Goal: Communication & Community: Answer question/provide support

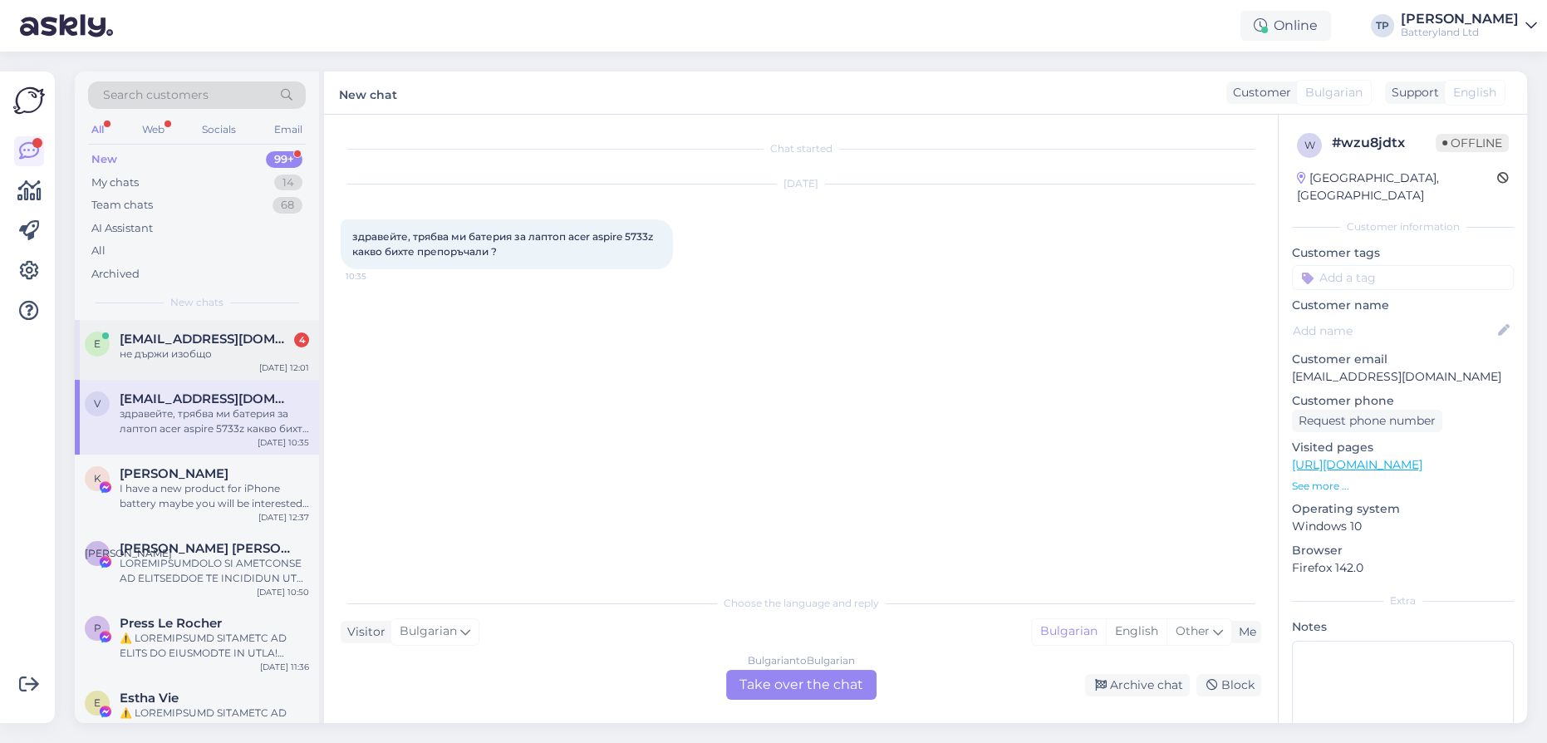
click at [222, 349] on div "[EMAIL_ADDRESS][DOMAIN_NAME] 4 не държи изобщо" at bounding box center [214, 347] width 189 height 30
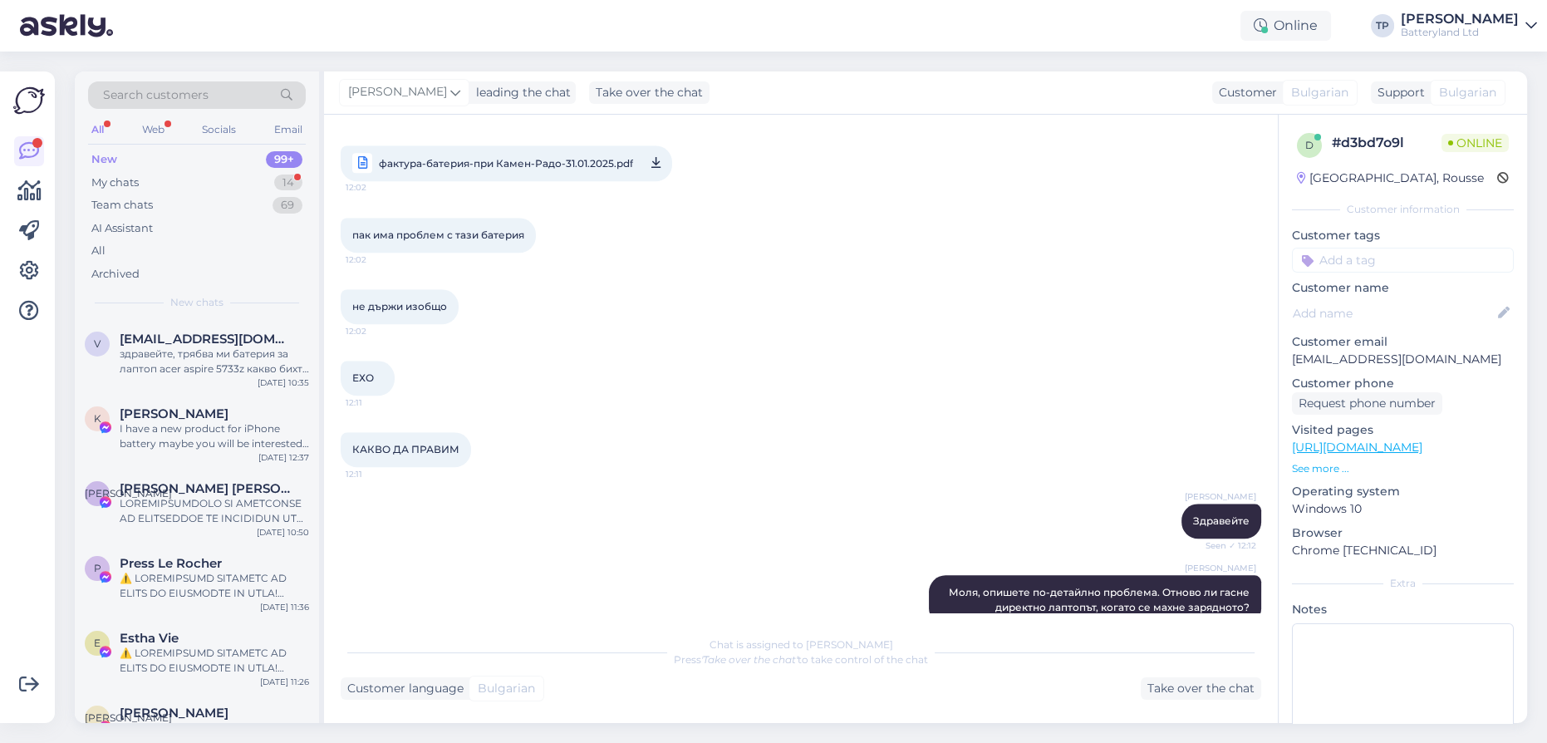
scroll to position [2261, 0]
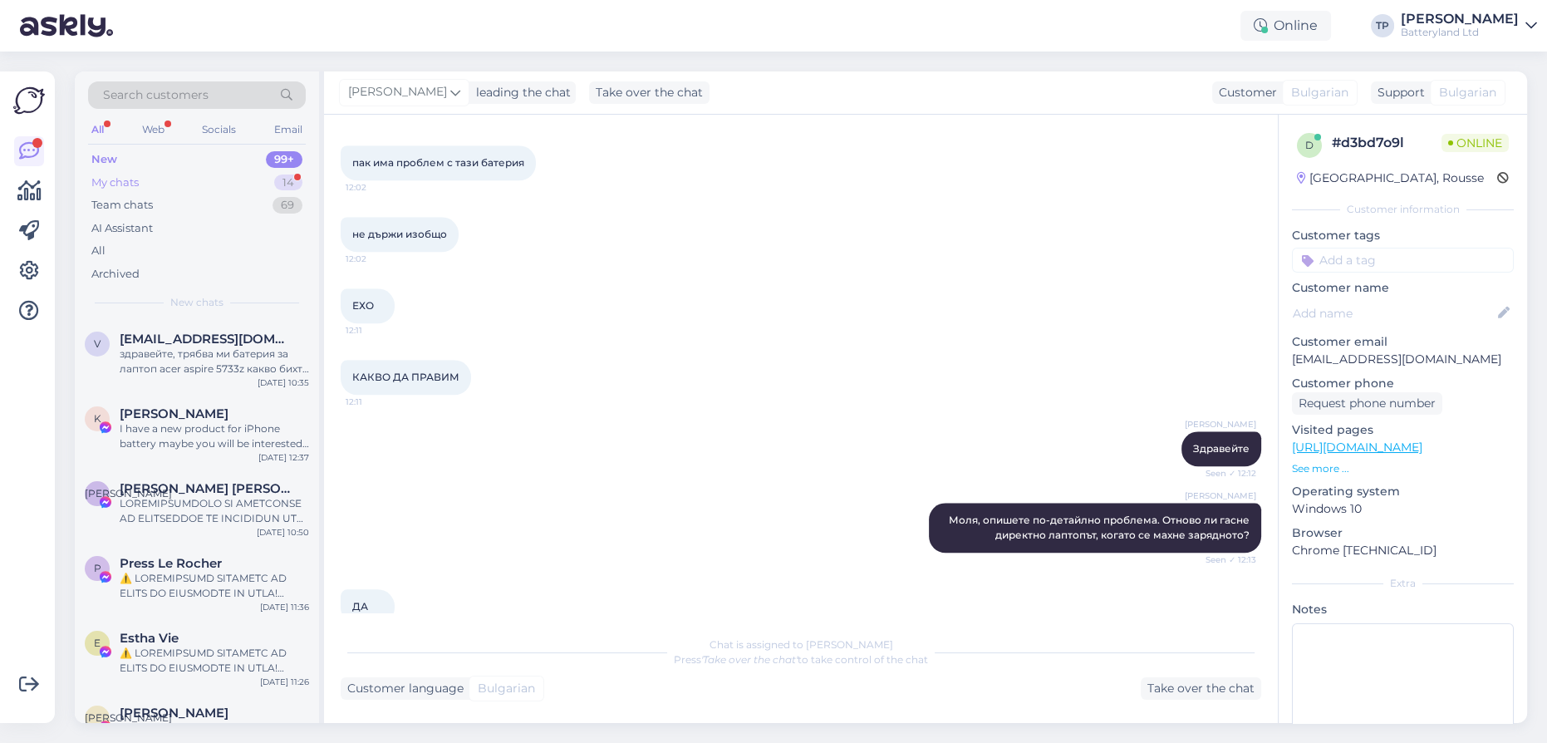
click at [240, 179] on div "My chats 14" at bounding box center [197, 182] width 218 height 23
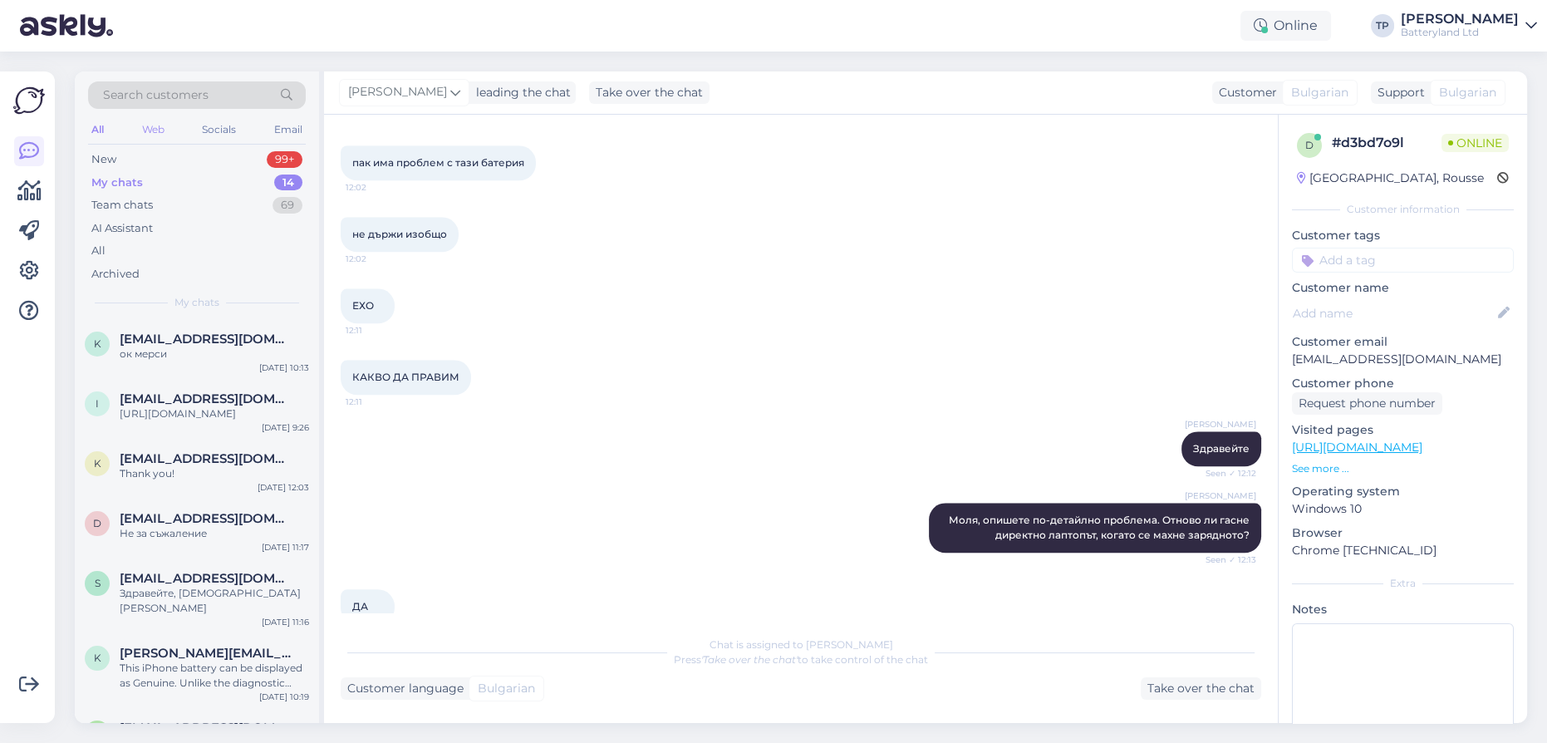
click at [159, 129] on div "Web" at bounding box center [153, 130] width 29 height 22
drag, startPoint x: 170, startPoint y: 334, endPoint x: 162, endPoint y: 362, distance: 29.2
click at [168, 334] on span "[EMAIL_ADDRESS][DOMAIN_NAME]" at bounding box center [206, 339] width 173 height 15
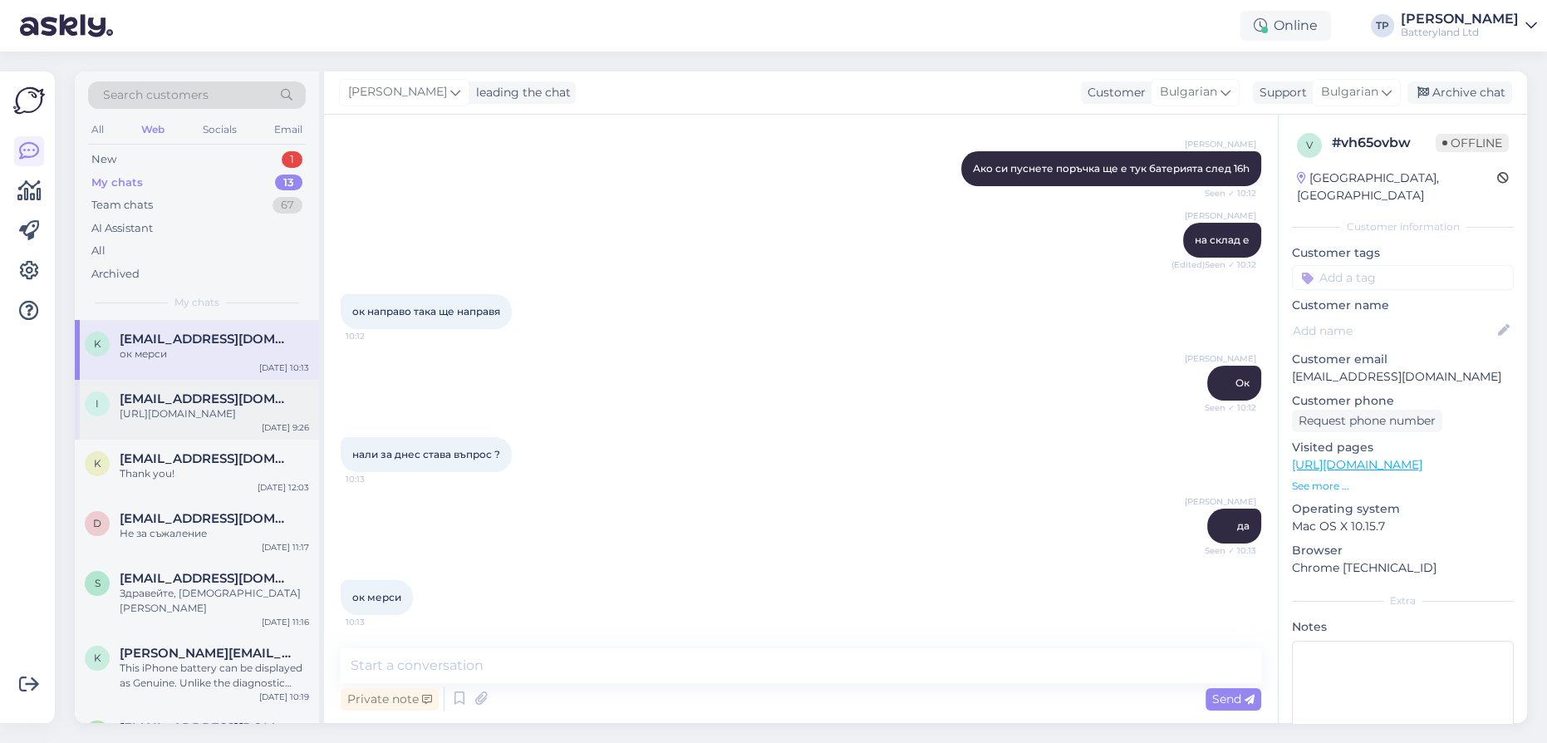
click at [175, 394] on span "[EMAIL_ADDRESS][DOMAIN_NAME]" at bounding box center [206, 398] width 173 height 15
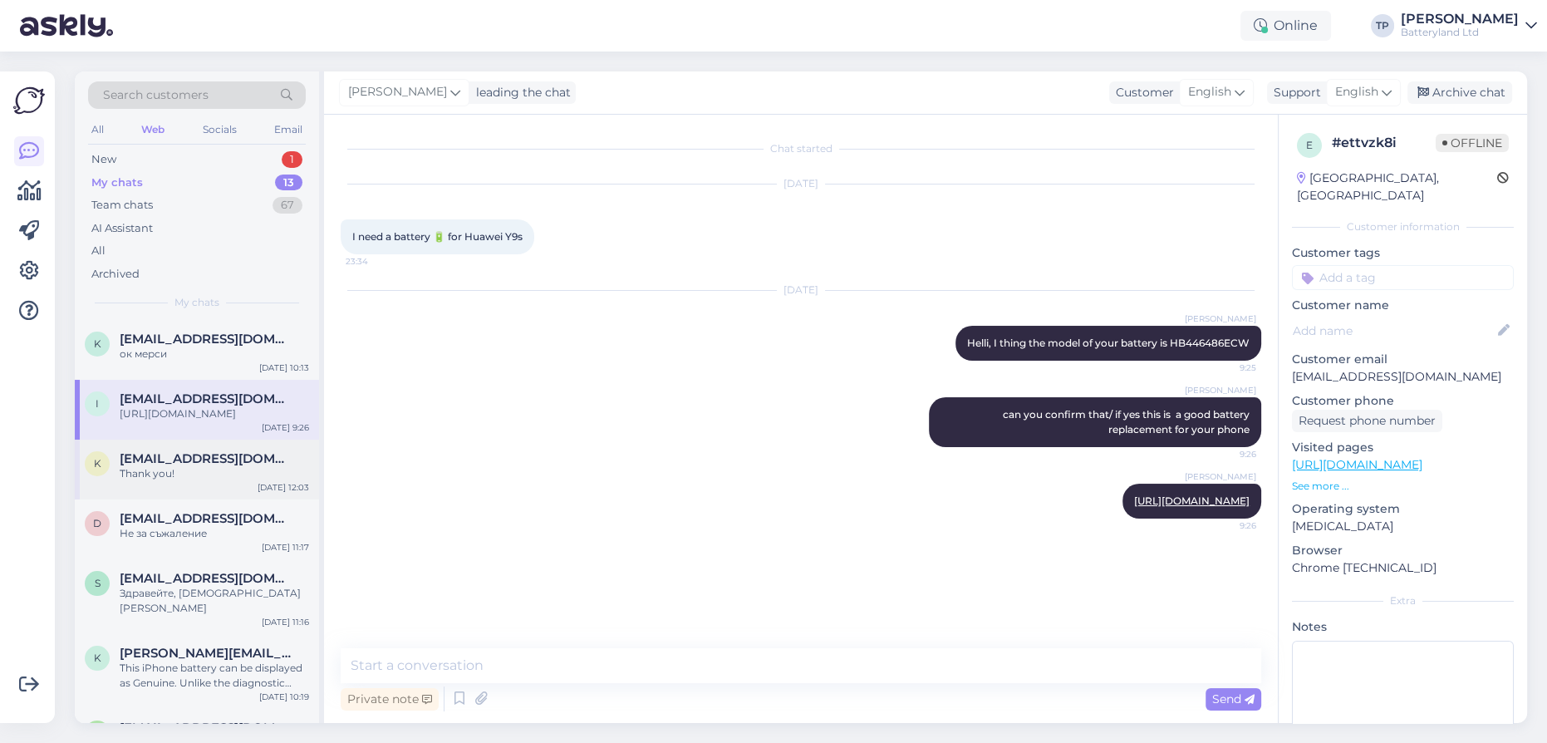
click at [173, 451] on span "[EMAIL_ADDRESS][DOMAIN_NAME]" at bounding box center [206, 458] width 173 height 15
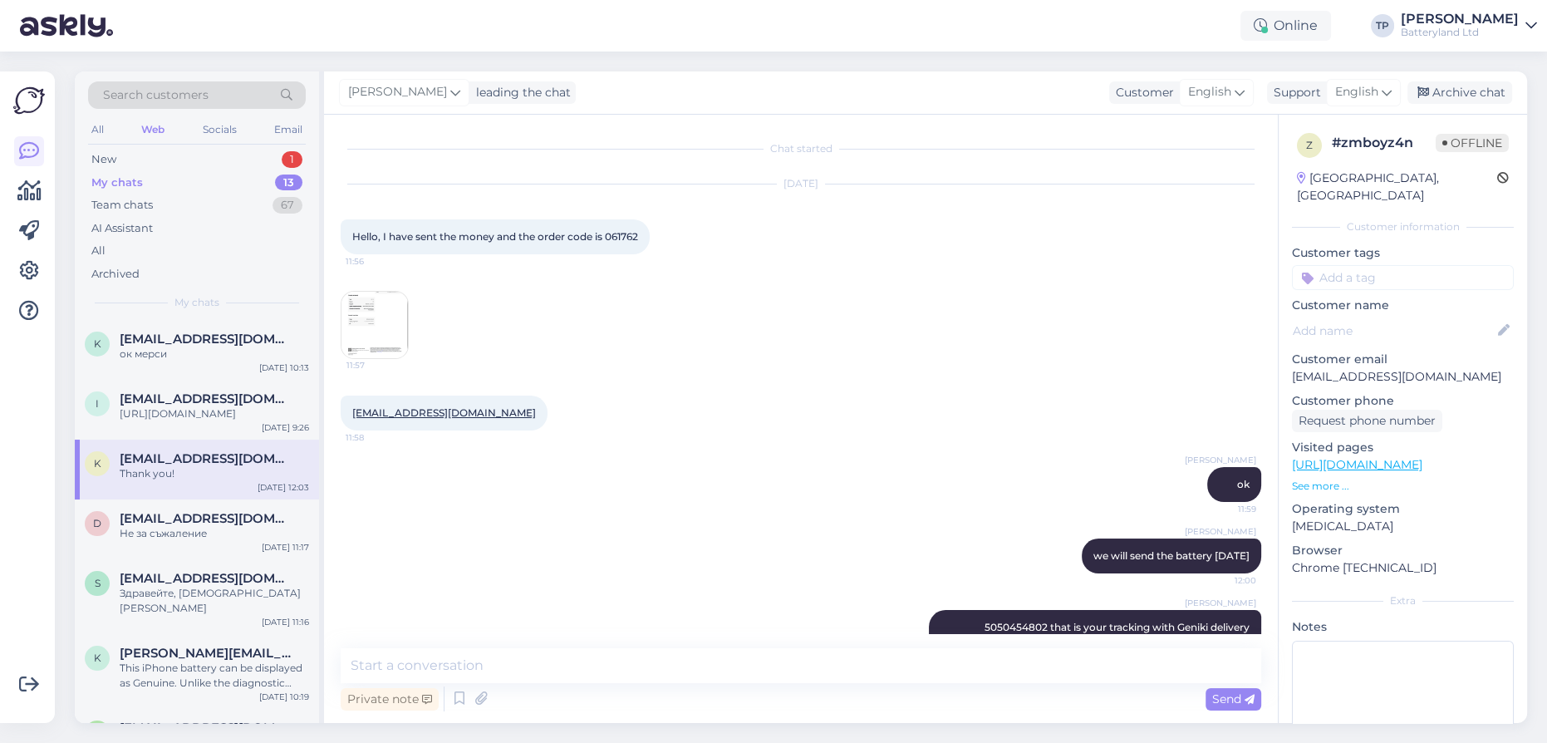
scroll to position [116, 0]
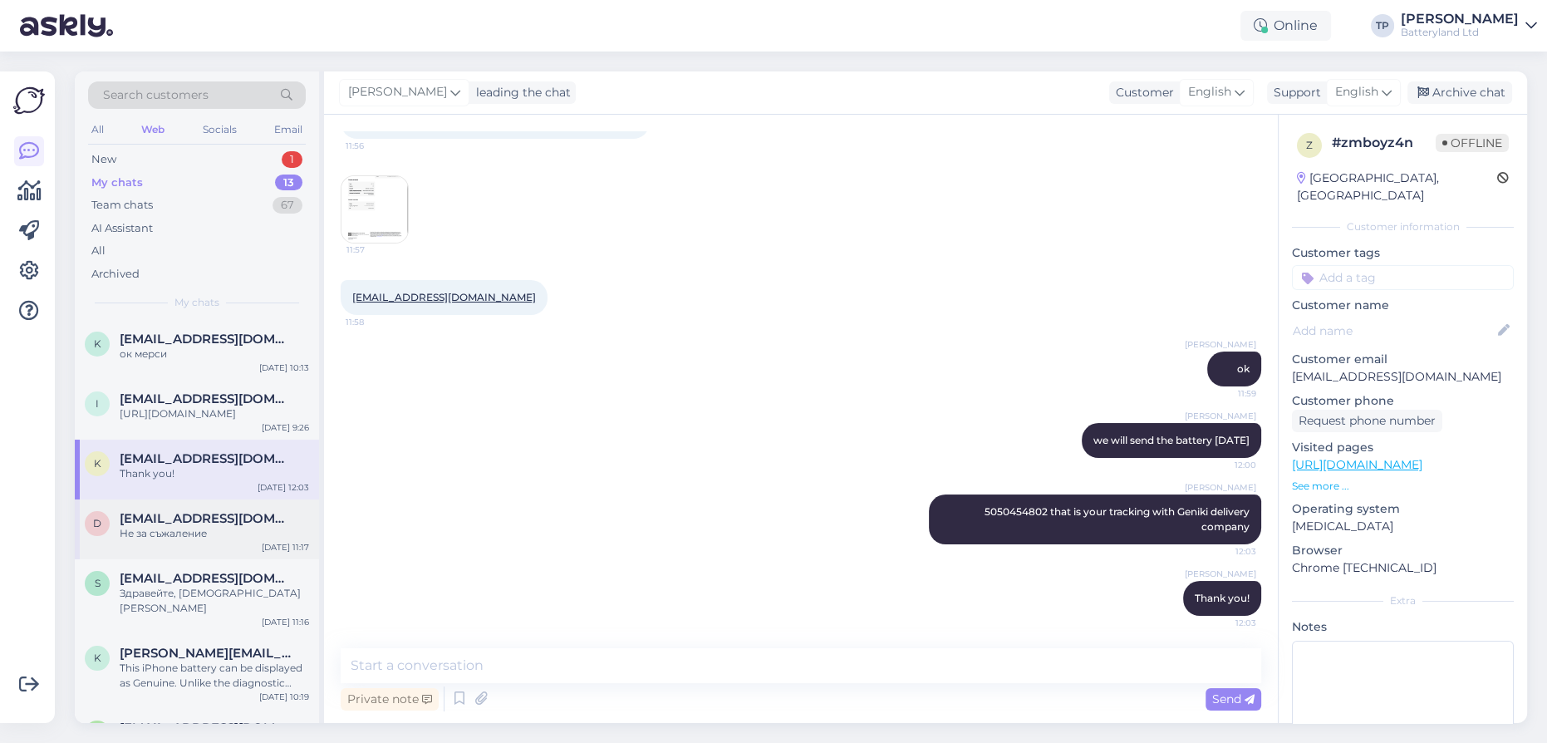
click at [154, 511] on span "[EMAIL_ADDRESS][DOMAIN_NAME]" at bounding box center [206, 518] width 173 height 15
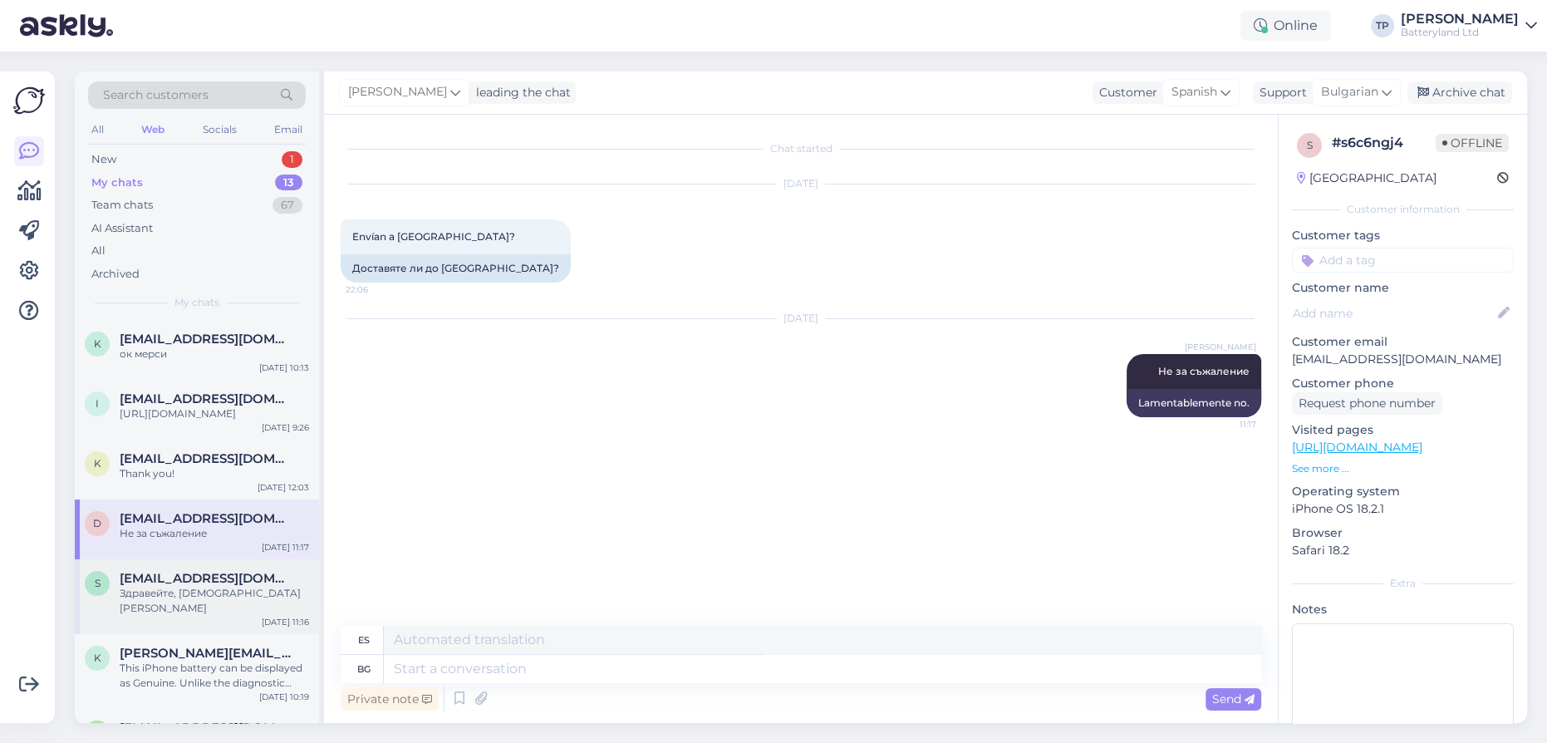
click at [175, 571] on div "[EMAIL_ADDRESS][DOMAIN_NAME] Здравейте, [DEMOGRAPHIC_DATA] [PERSON_NAME]" at bounding box center [214, 593] width 189 height 45
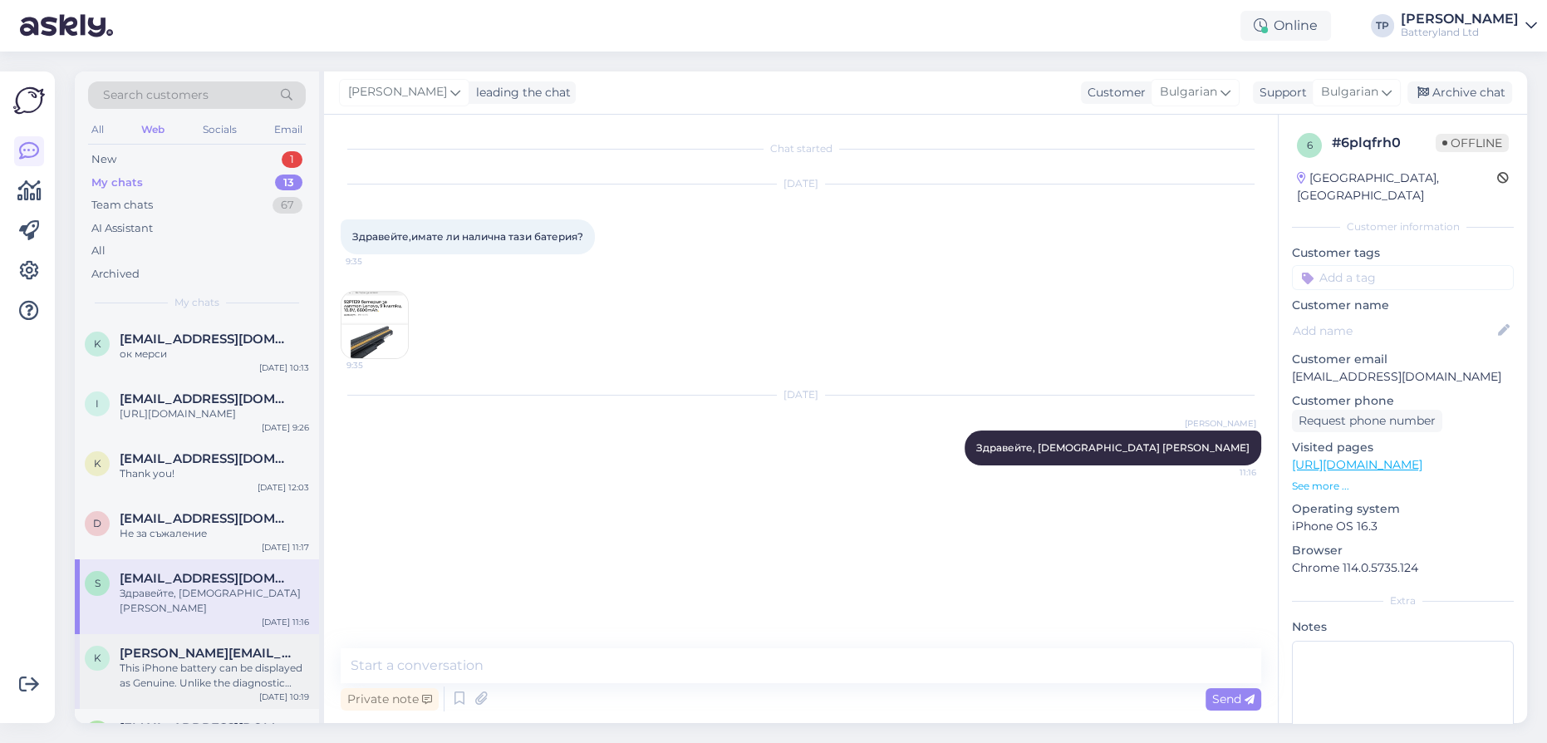
click at [175, 646] on span "[PERSON_NAME][EMAIL_ADDRESS][DOMAIN_NAME]" at bounding box center [206, 653] width 173 height 15
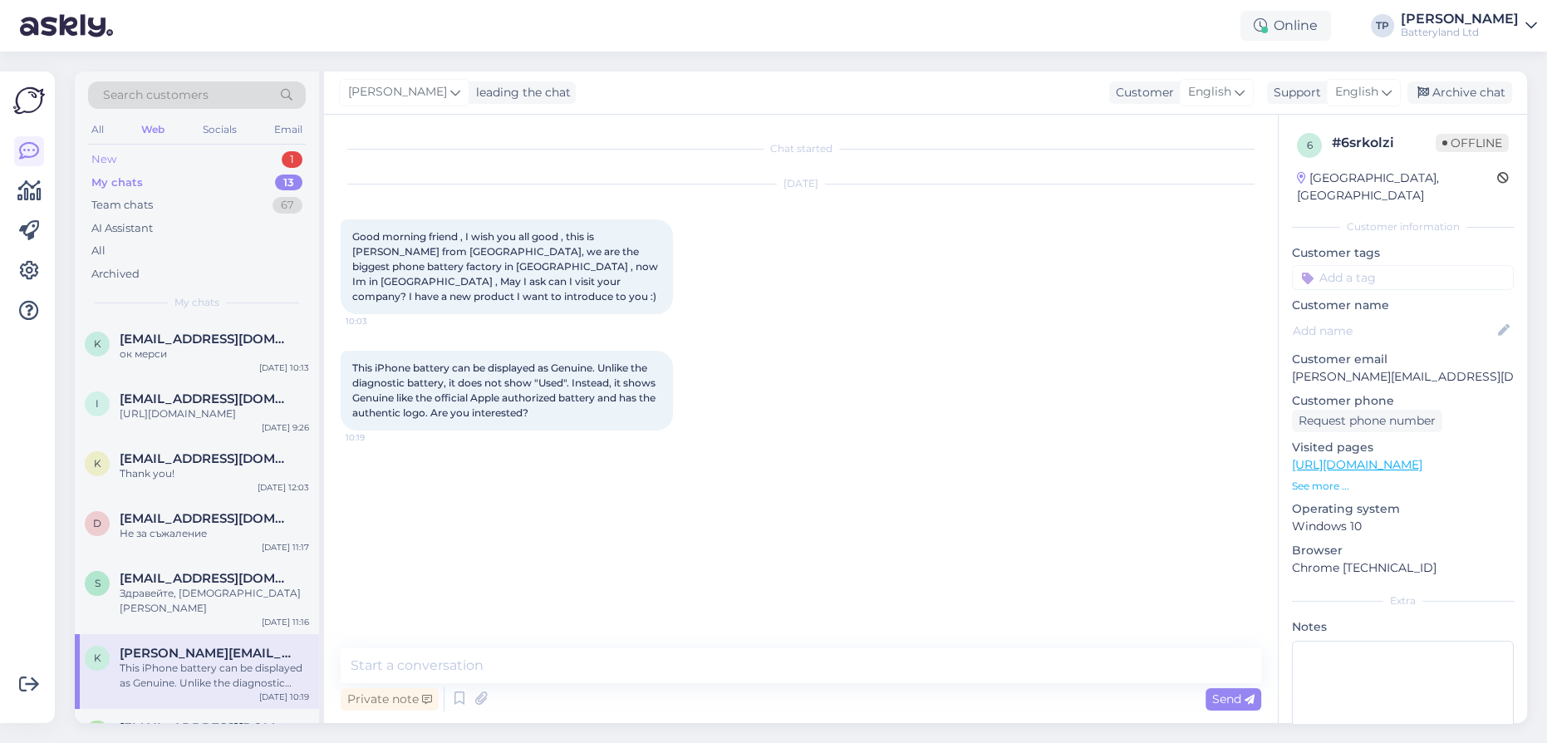
click at [166, 160] on div "New 1" at bounding box center [197, 159] width 218 height 23
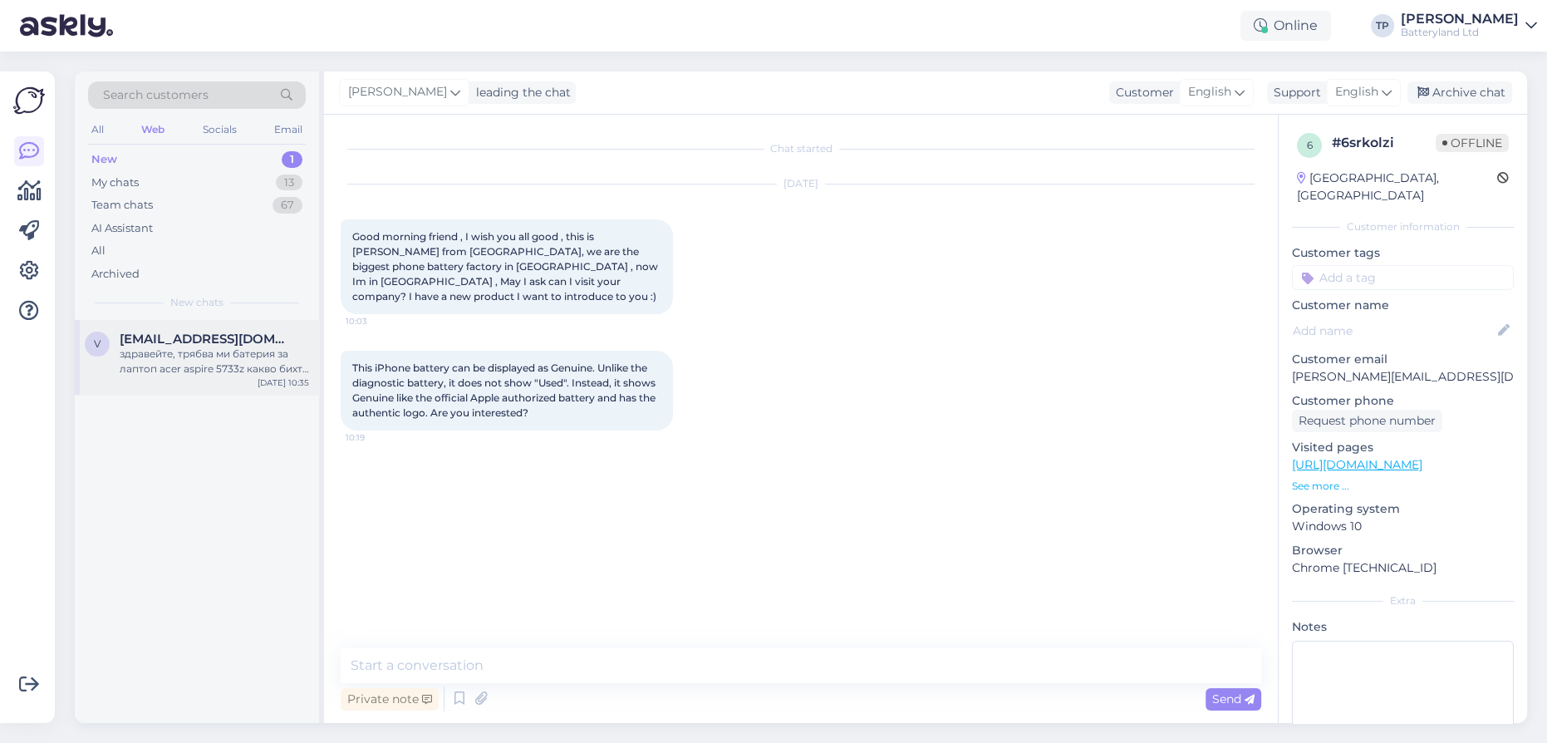
click at [172, 329] on div "v [EMAIL_ADDRESS][DOMAIN_NAME] здравейте, трябва ми батерия за лаптоп acer aspi…" at bounding box center [197, 357] width 244 height 75
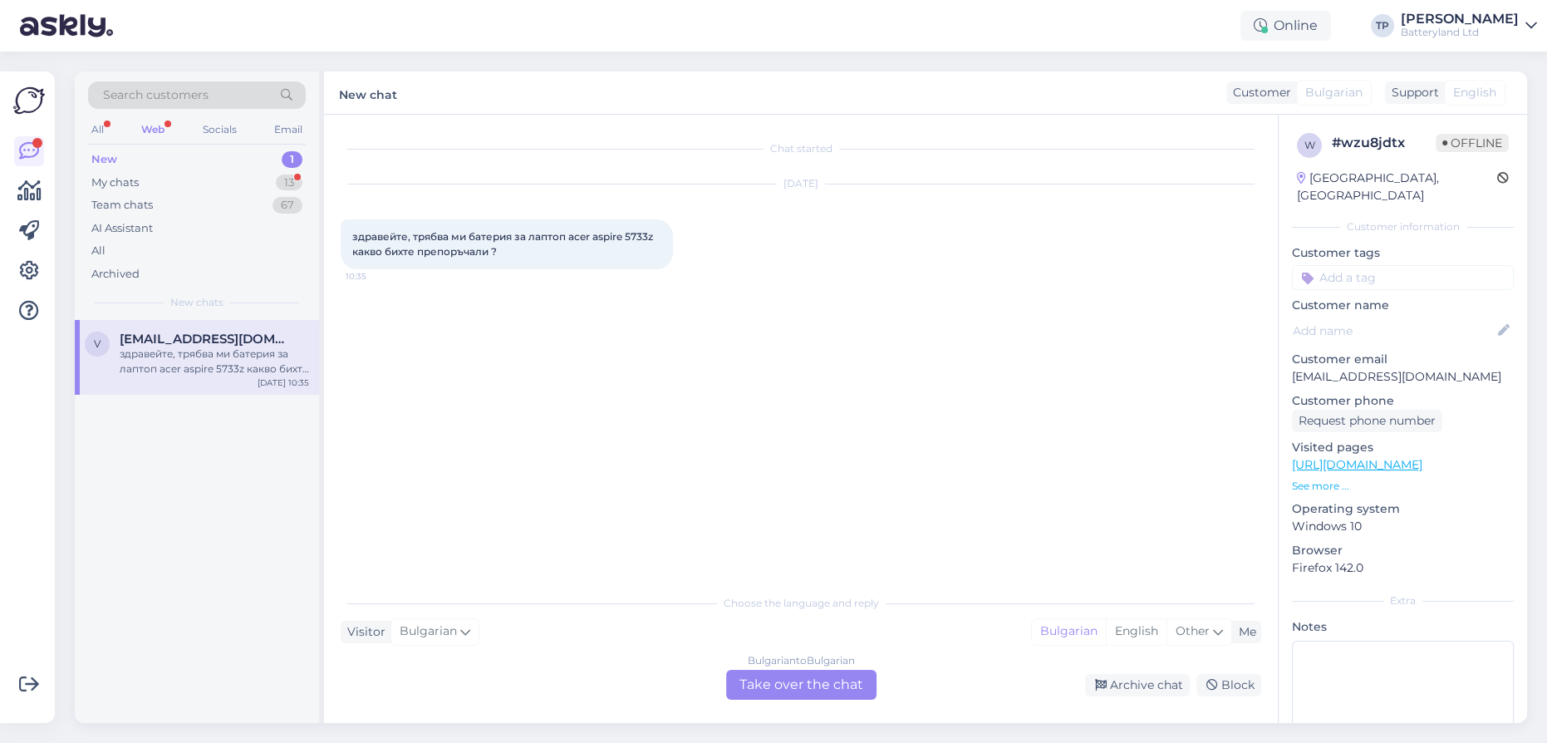
click at [770, 682] on div "Bulgarian to Bulgarian Take over the chat" at bounding box center [801, 685] width 150 height 30
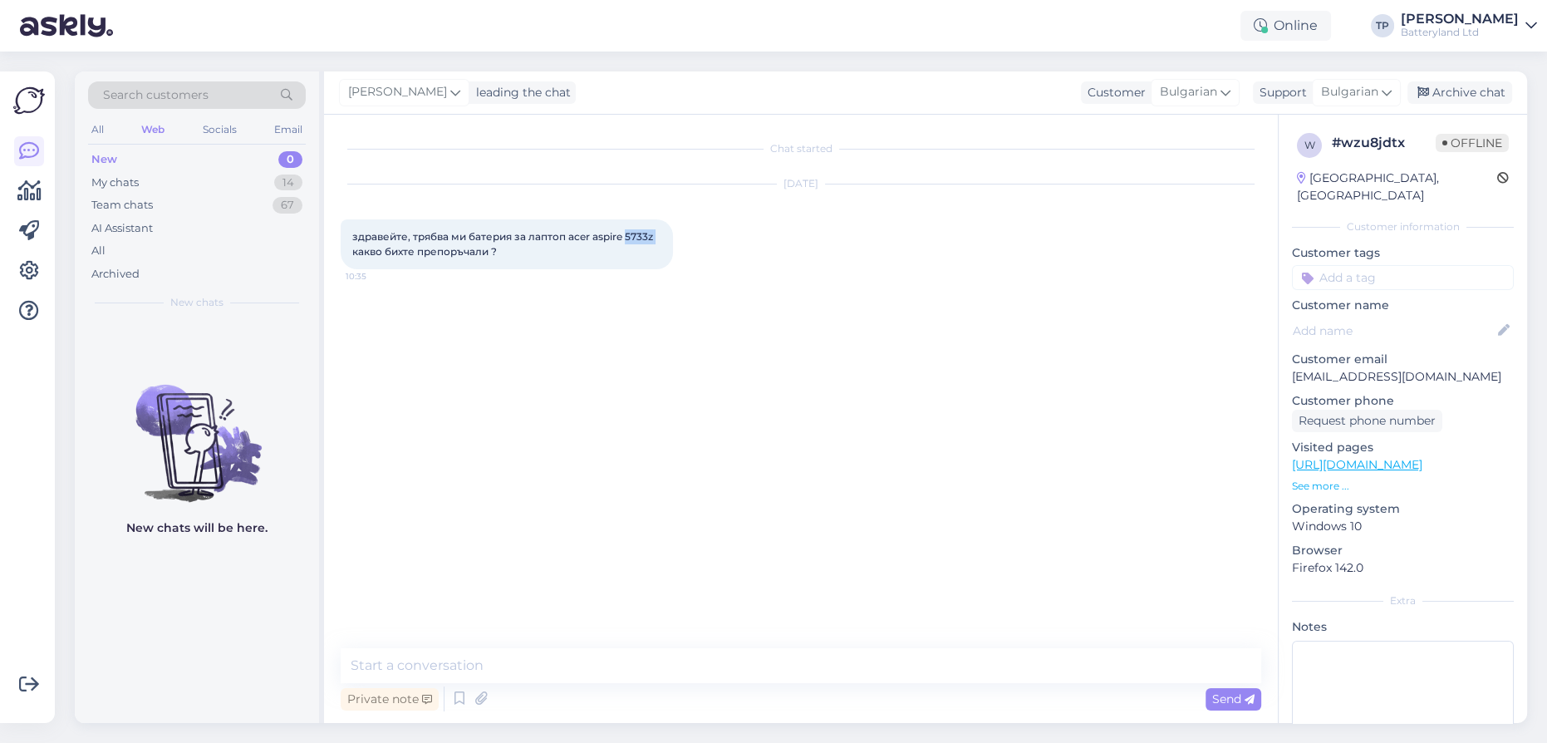
drag, startPoint x: 627, startPoint y: 234, endPoint x: 668, endPoint y: 236, distance: 41.6
click at [668, 236] on div "здравейте, трябва ми батерия за лаптоп acer aspire 5733z какво бихте препоръчал…" at bounding box center [507, 244] width 332 height 50
click at [553, 666] on textarea at bounding box center [801, 665] width 921 height 35
type textarea "здравейте"
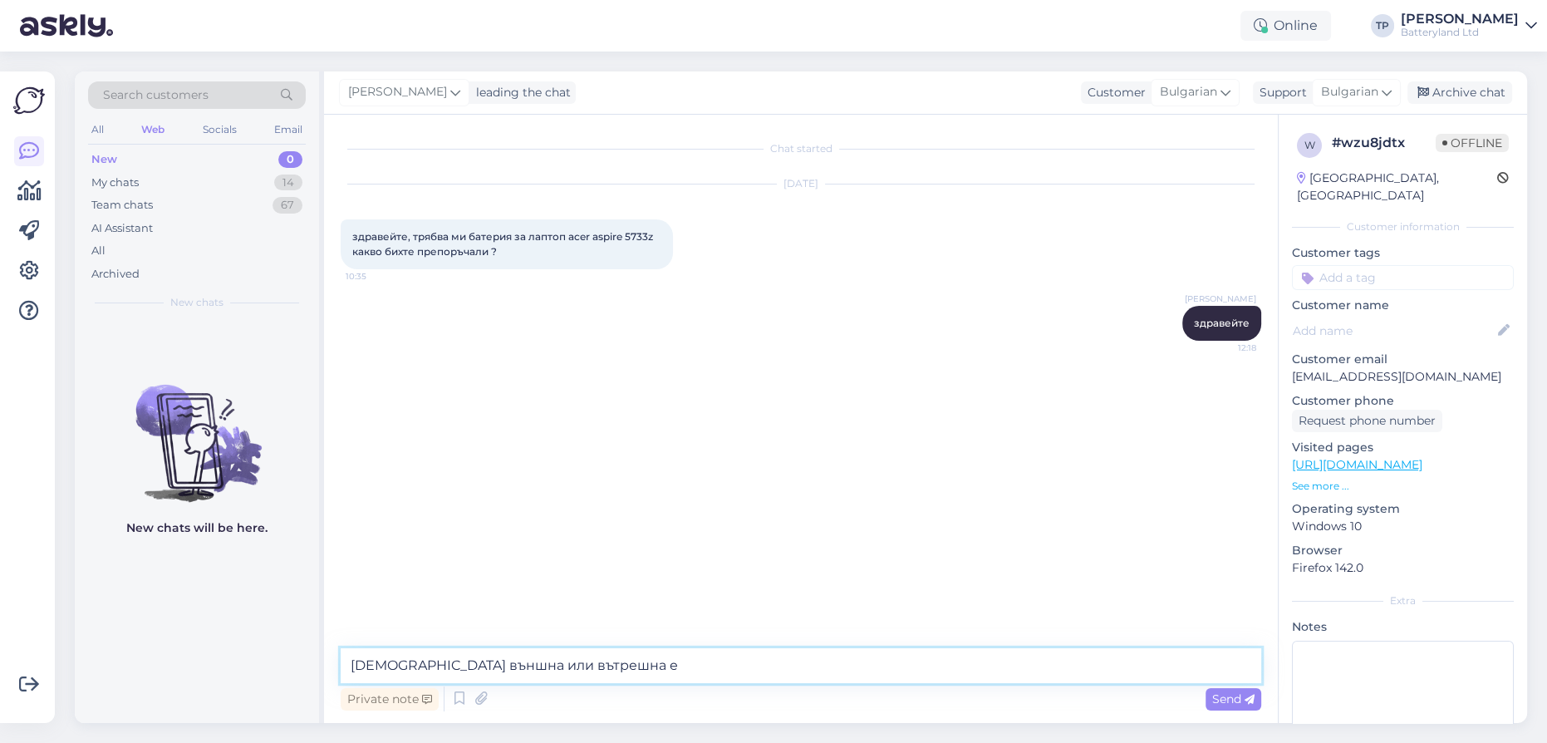
type textarea "[DEMOGRAPHIC_DATA] външна или вътрешна е?"
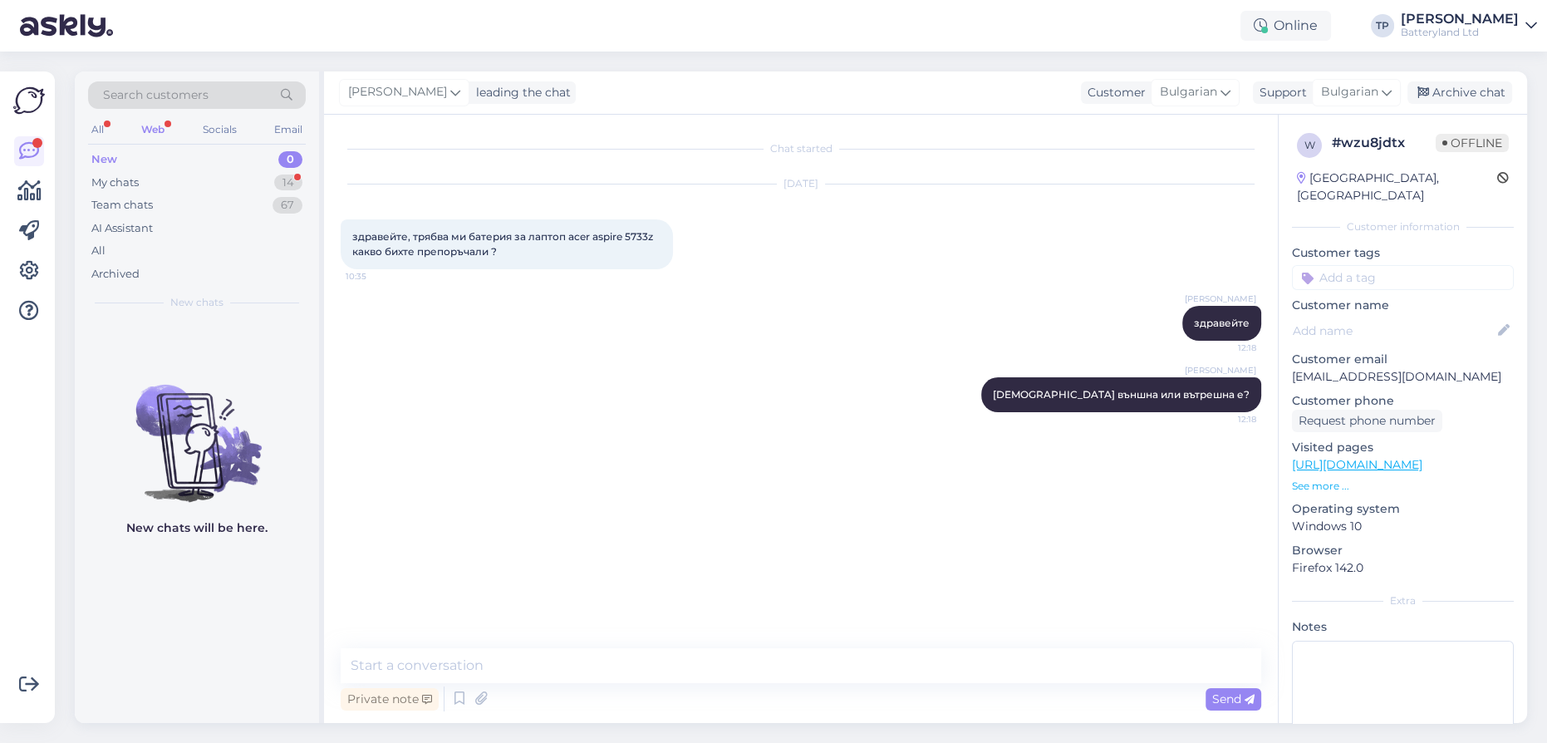
click at [165, 125] on div "Web" at bounding box center [153, 130] width 30 height 22
click at [140, 179] on div "My chats 14" at bounding box center [197, 182] width 218 height 23
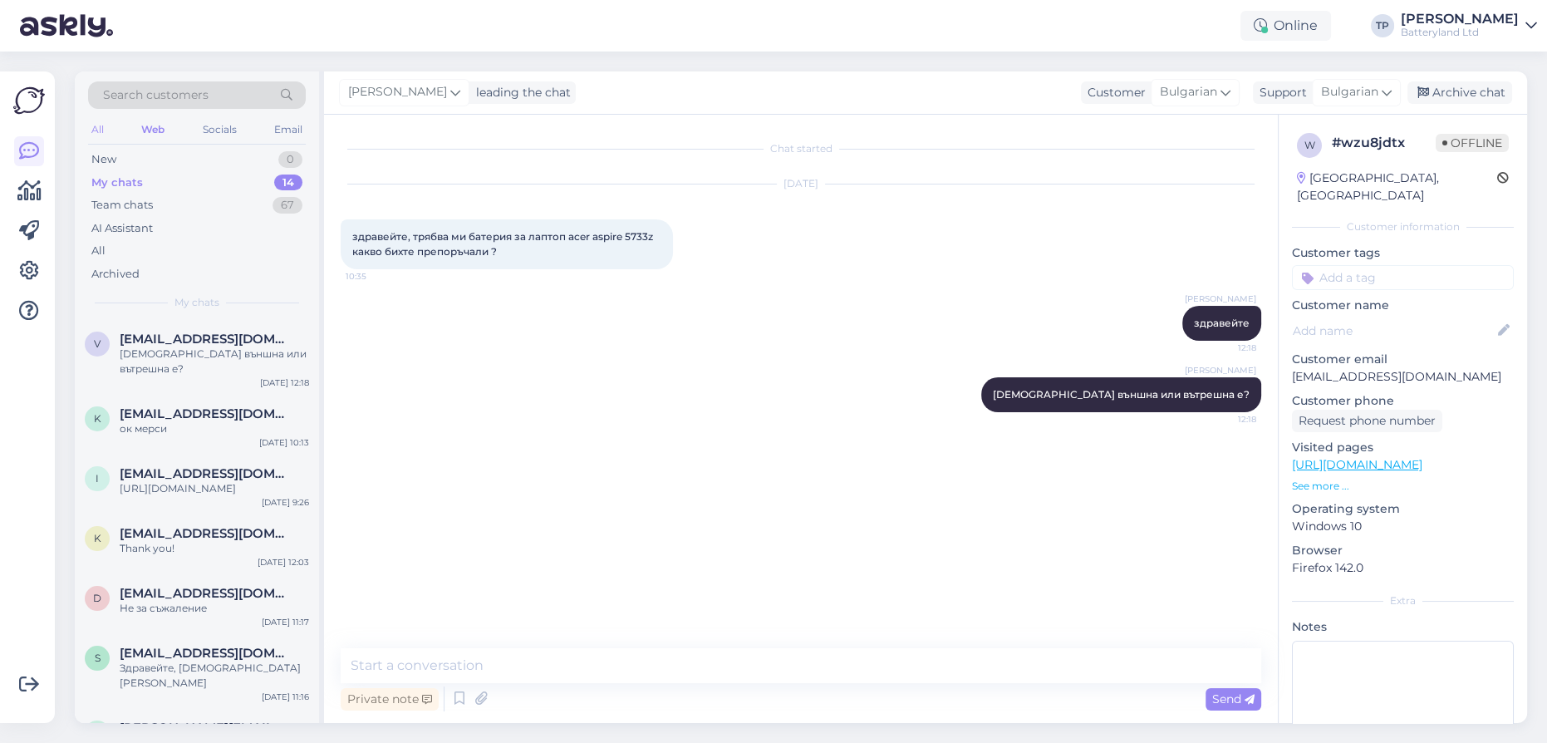
click at [98, 131] on div "All" at bounding box center [97, 130] width 19 height 22
click at [144, 93] on span "Search customers" at bounding box center [156, 94] width 106 height 17
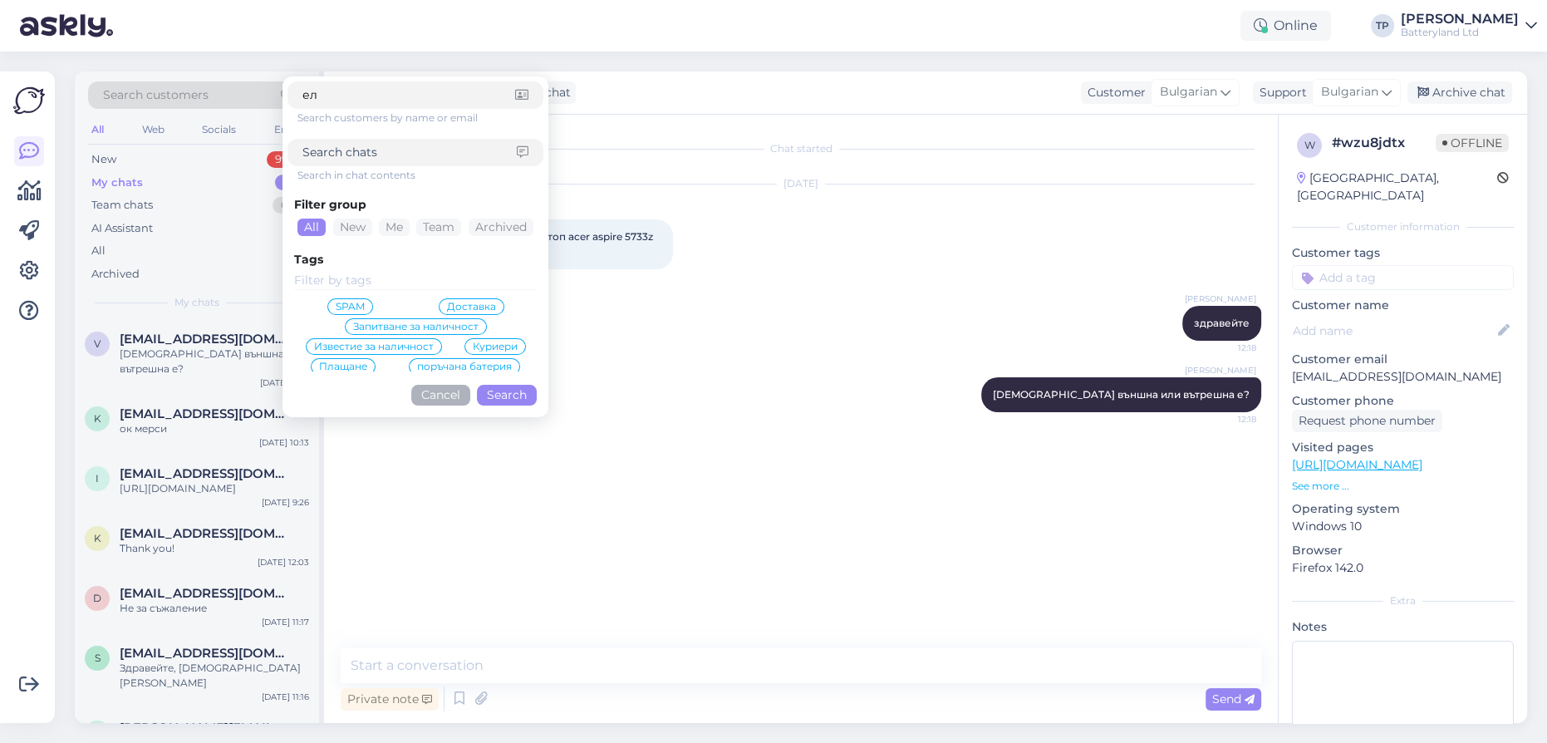
type input "е"
type input "w"
type input "E"
type input "electra"
click at [730, 499] on div "Chat started [DATE] здравейте, трябва ми батерия за лаптоп acer aspire 5733z ка…" at bounding box center [809, 382] width 936 height 502
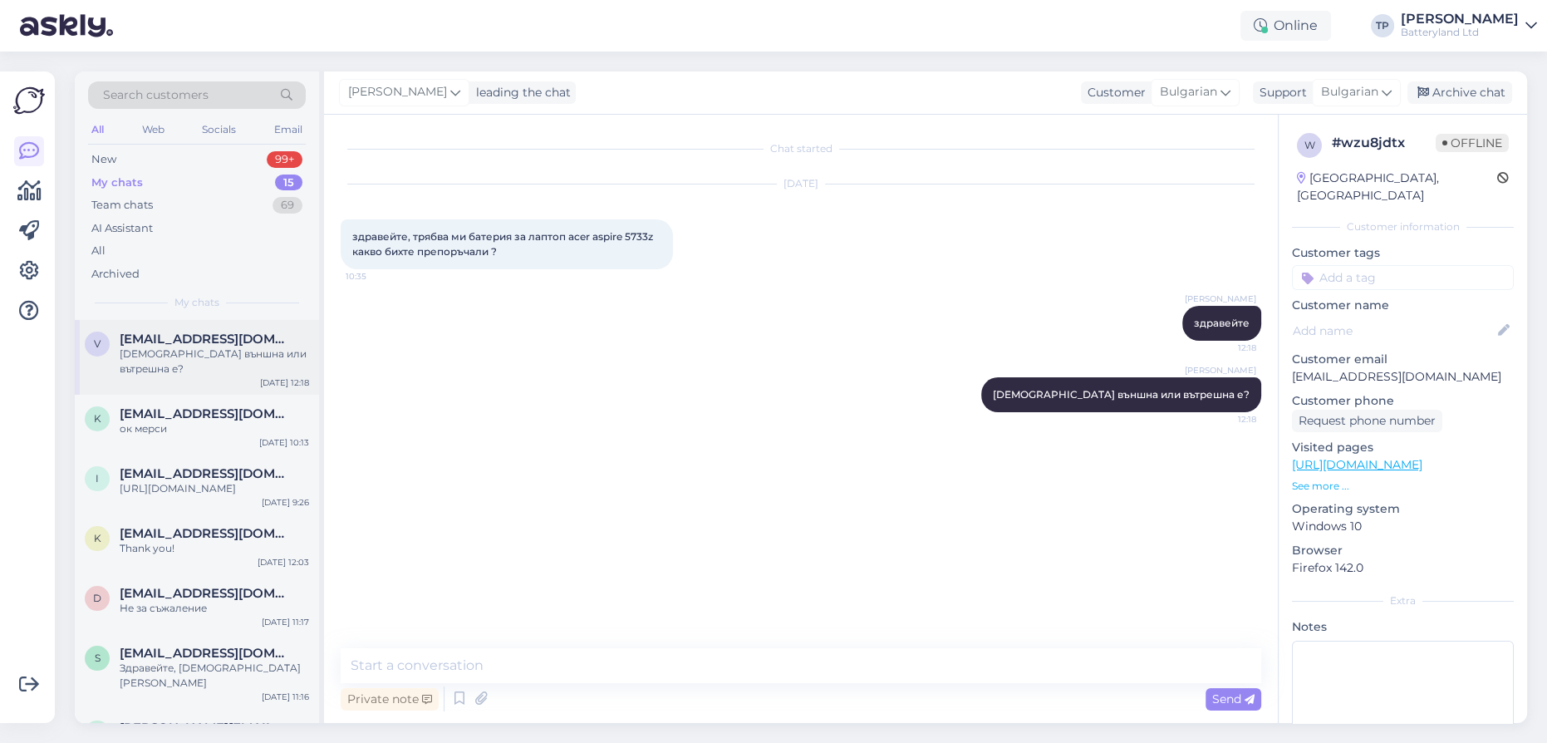
click at [193, 336] on span "[EMAIL_ADDRESS][DOMAIN_NAME]" at bounding box center [206, 339] width 173 height 15
click at [127, 159] on div "New 99+" at bounding box center [197, 159] width 218 height 23
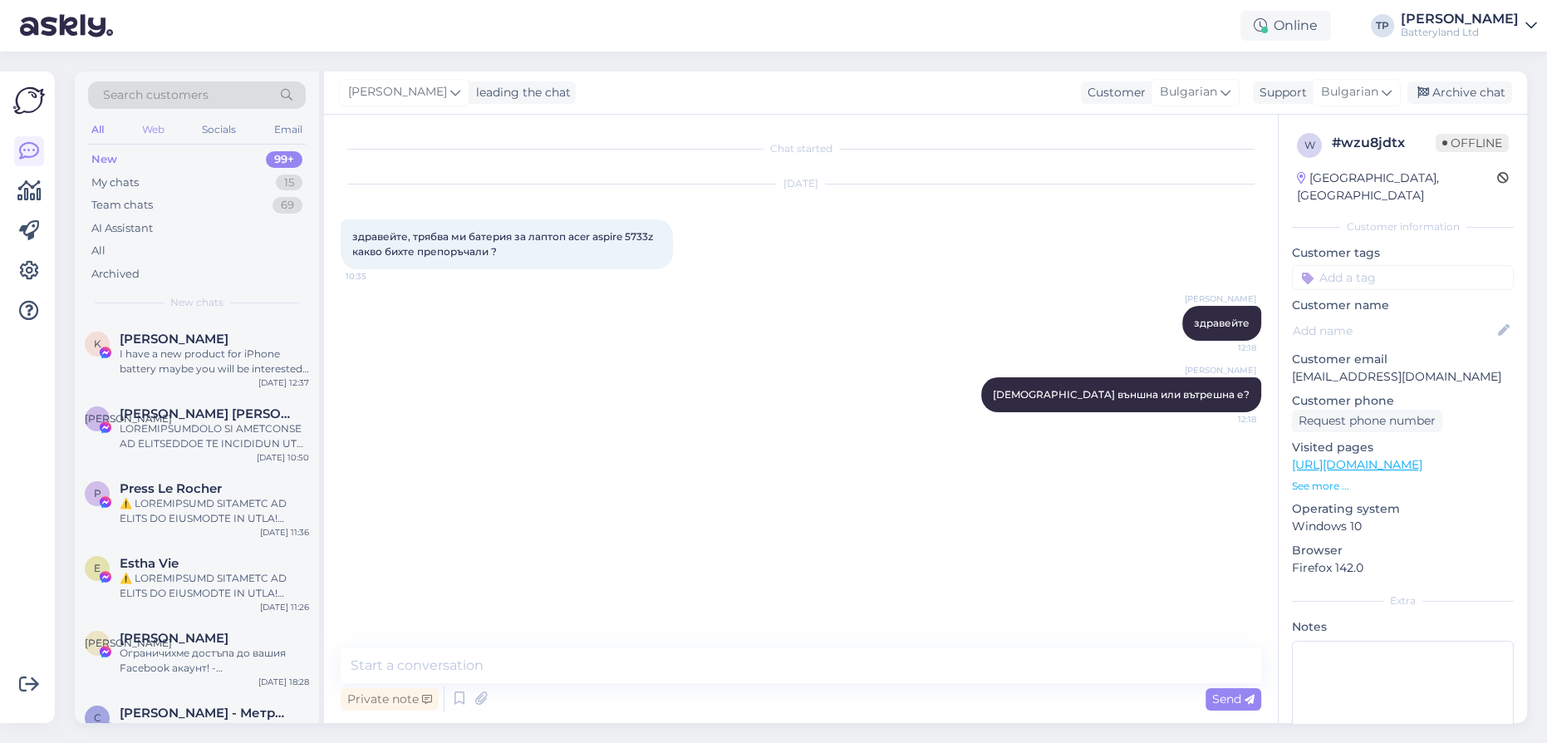
click at [159, 121] on div "Web" at bounding box center [153, 130] width 29 height 22
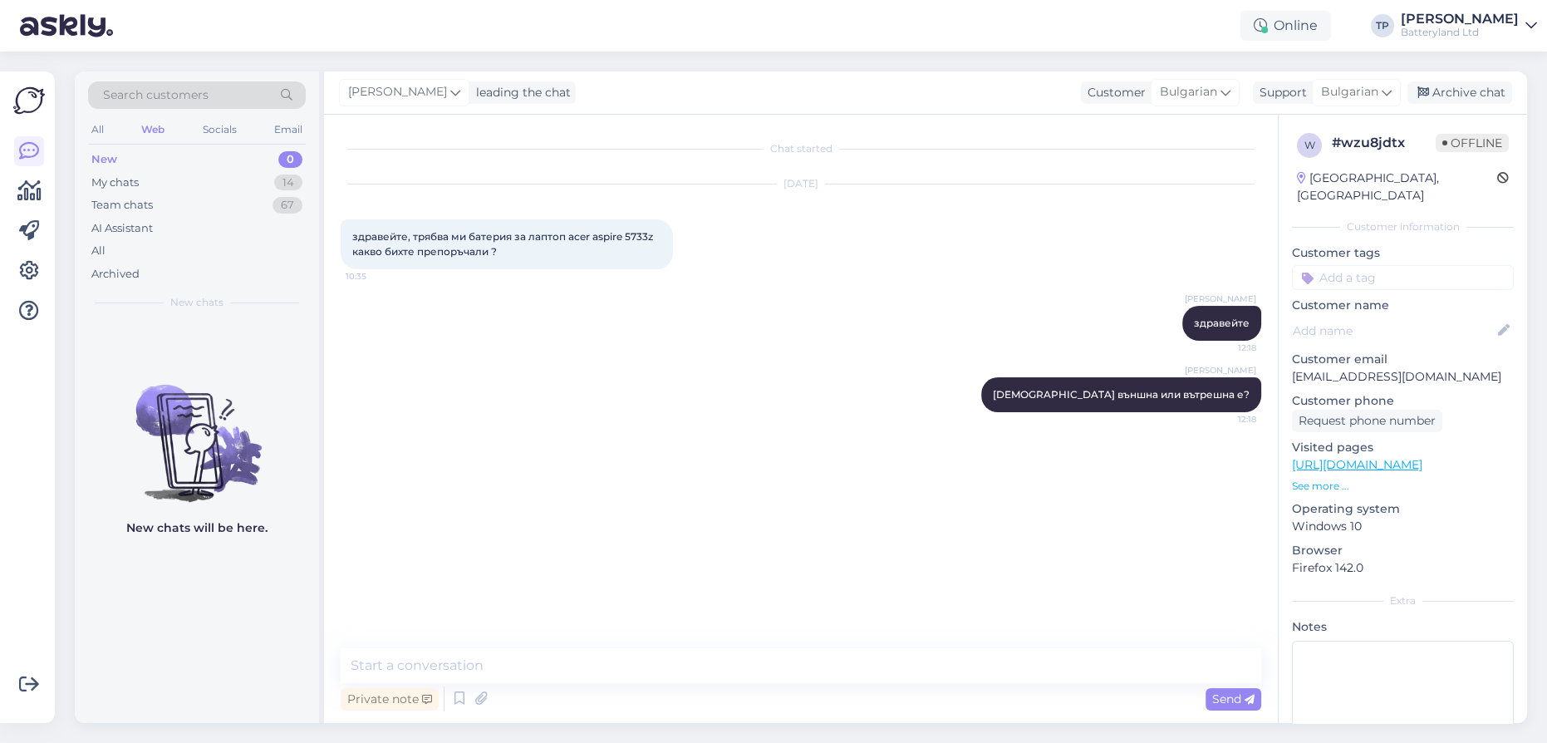
click at [130, 160] on div "New 0" at bounding box center [197, 159] width 218 height 23
click at [133, 176] on div "My chats" at bounding box center [114, 183] width 47 height 17
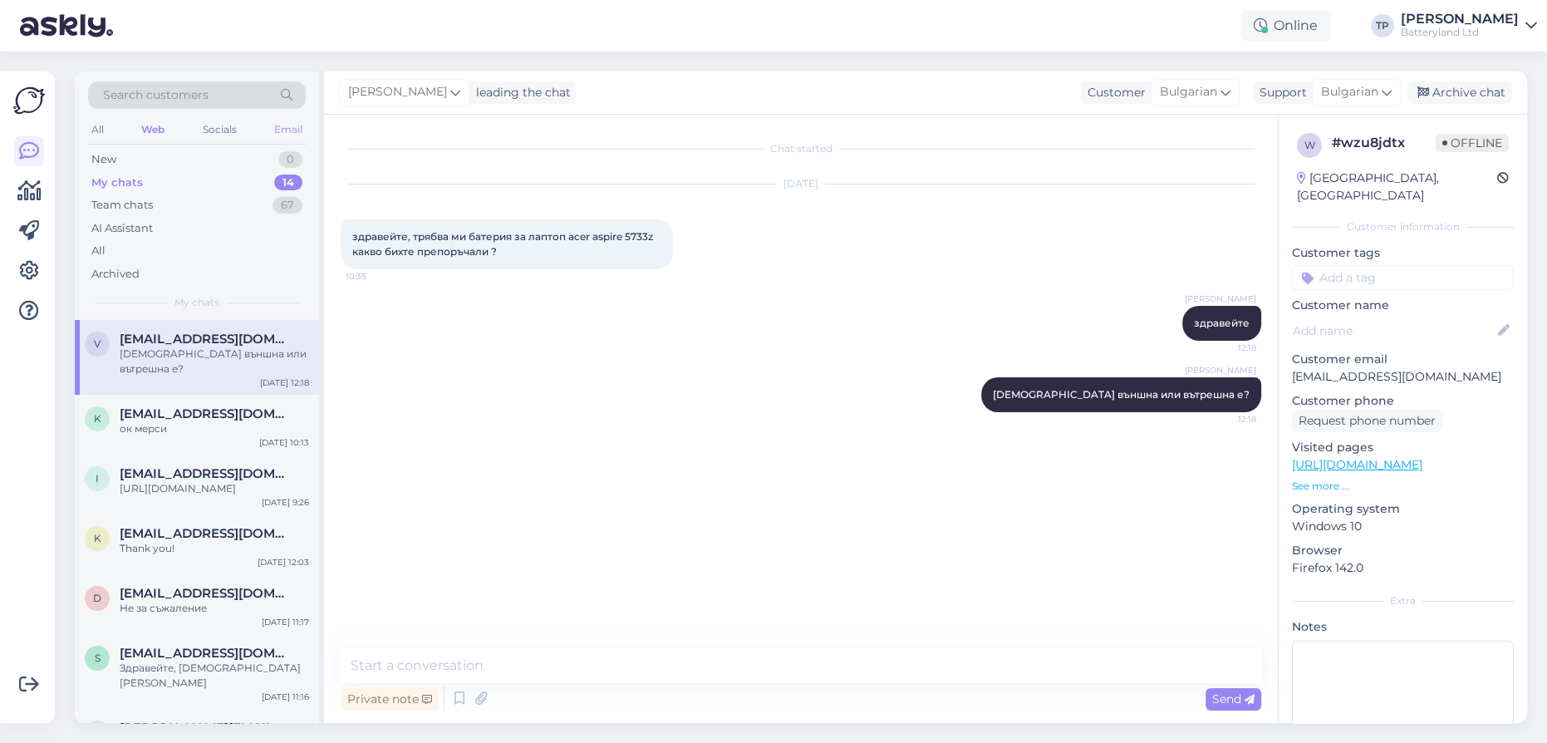
click at [300, 125] on div "Email" at bounding box center [288, 130] width 35 height 22
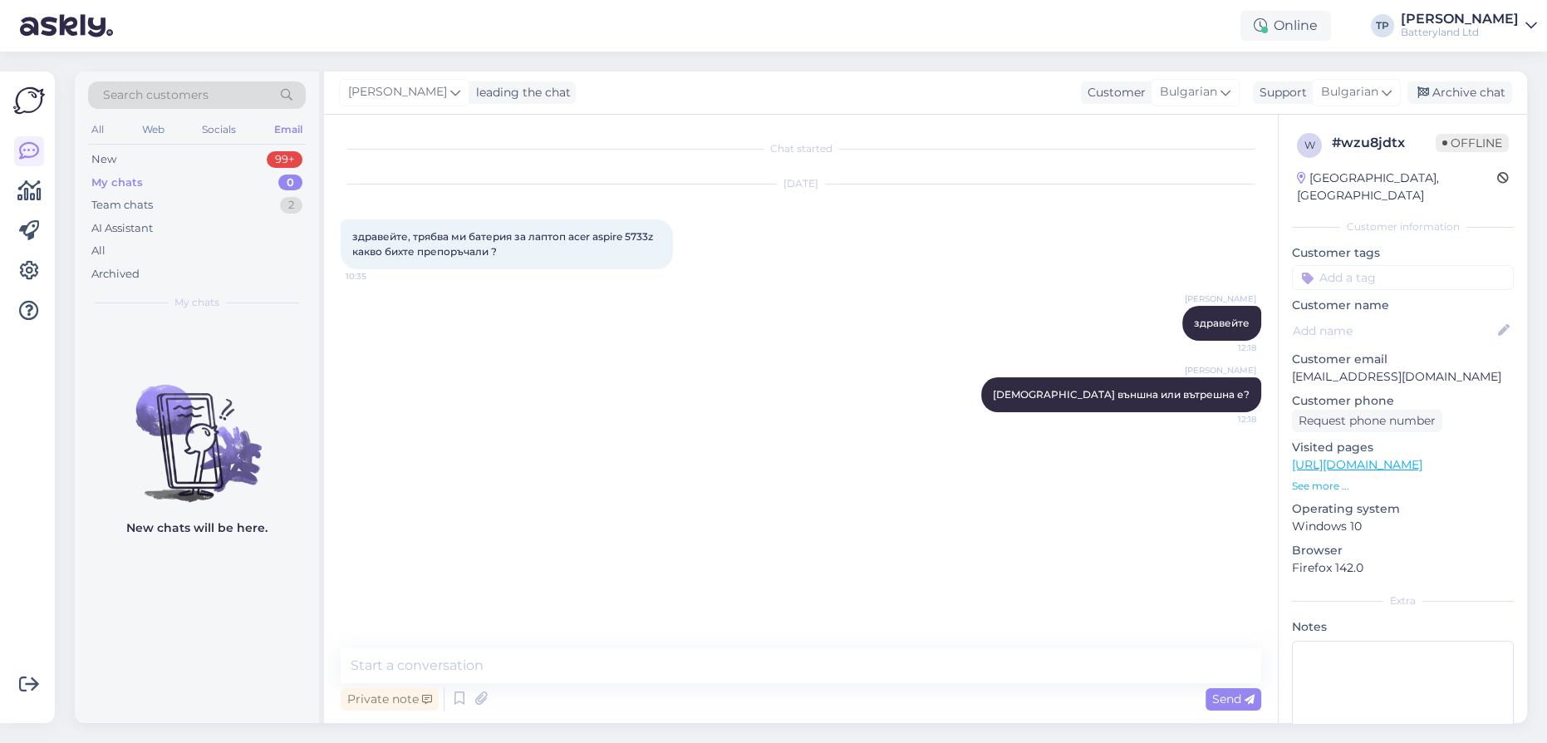
click at [202, 96] on span "Search customers" at bounding box center [156, 94] width 106 height 17
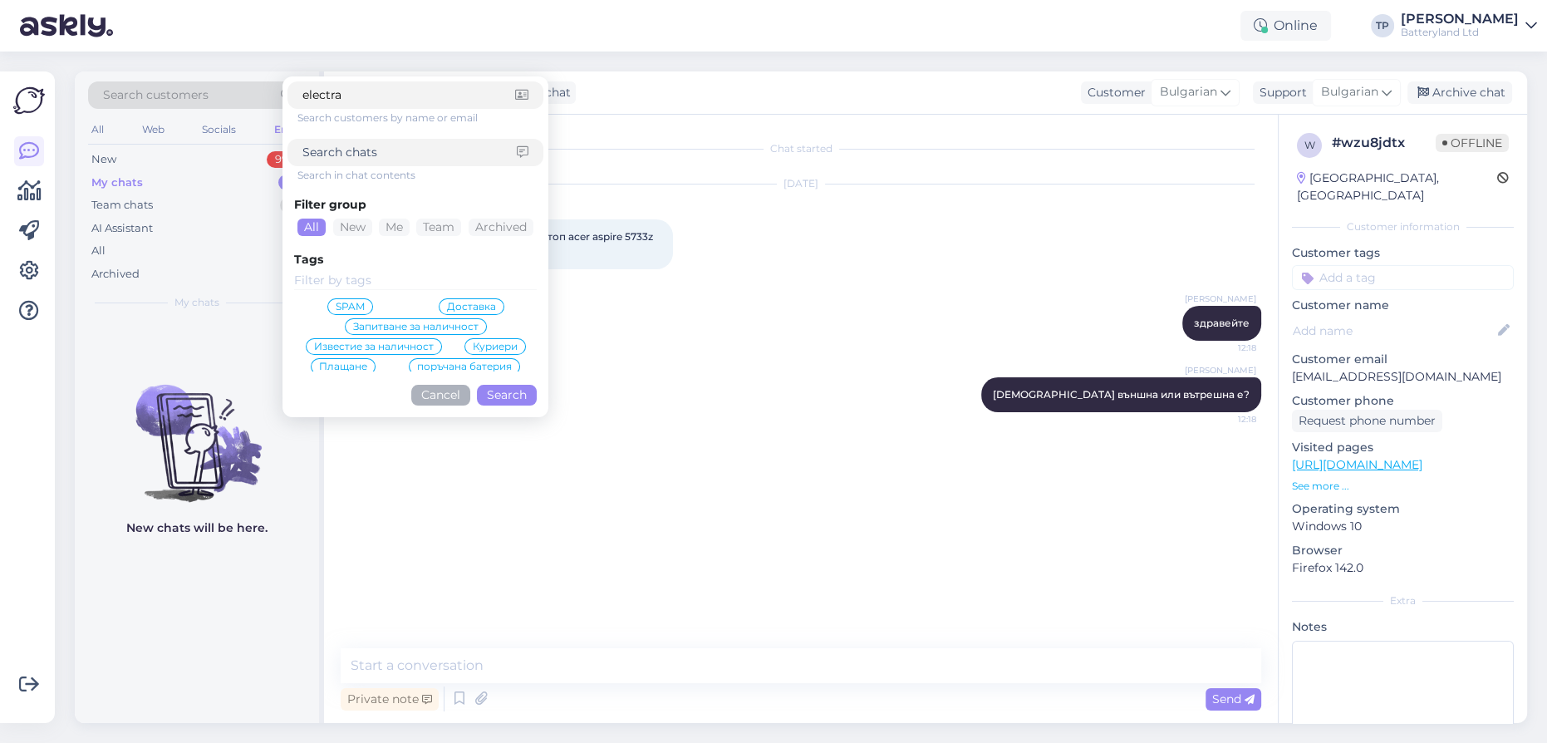
type input "electra"
click at [501, 396] on button "Search" at bounding box center [507, 395] width 60 height 21
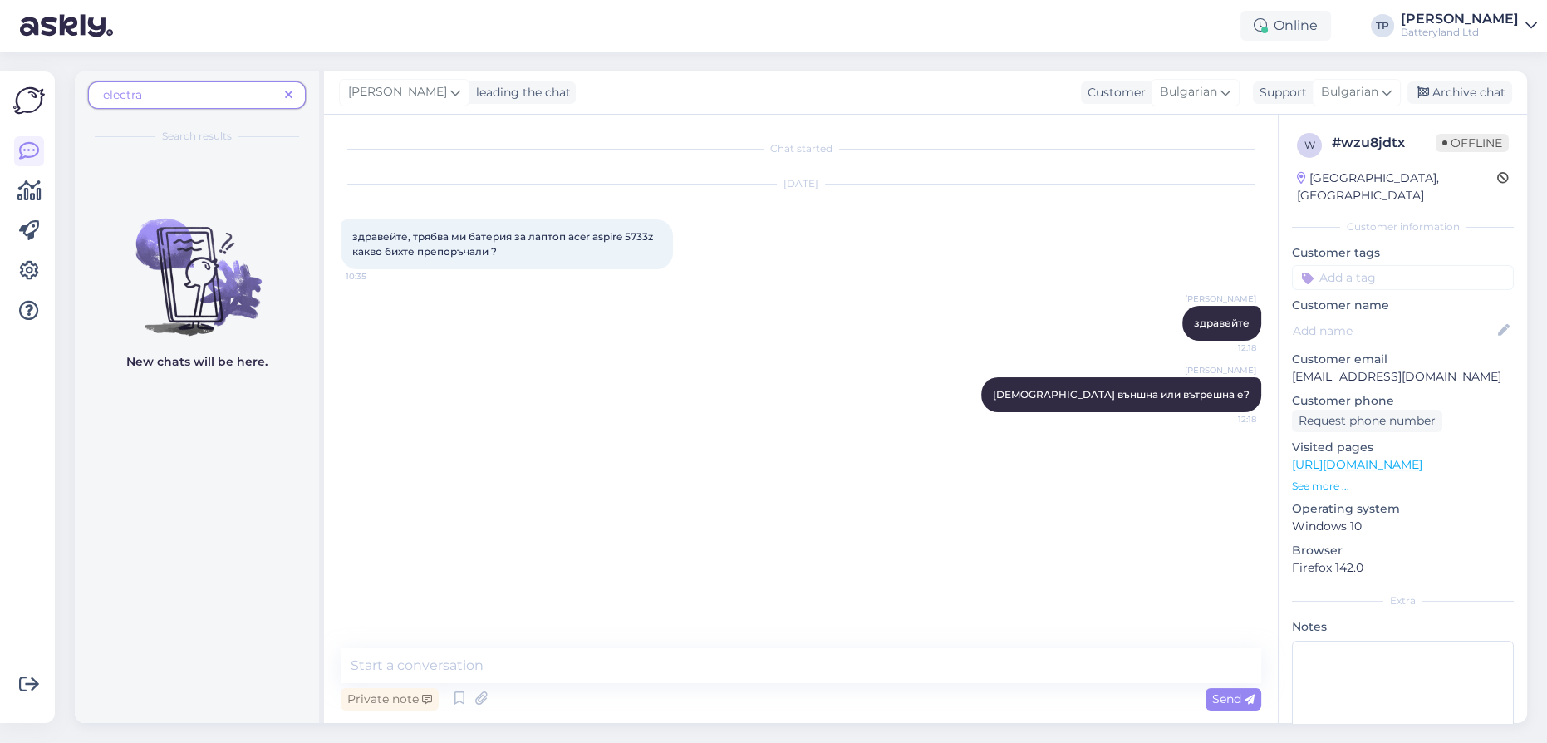
click at [162, 89] on span "electra" at bounding box center [190, 94] width 175 height 17
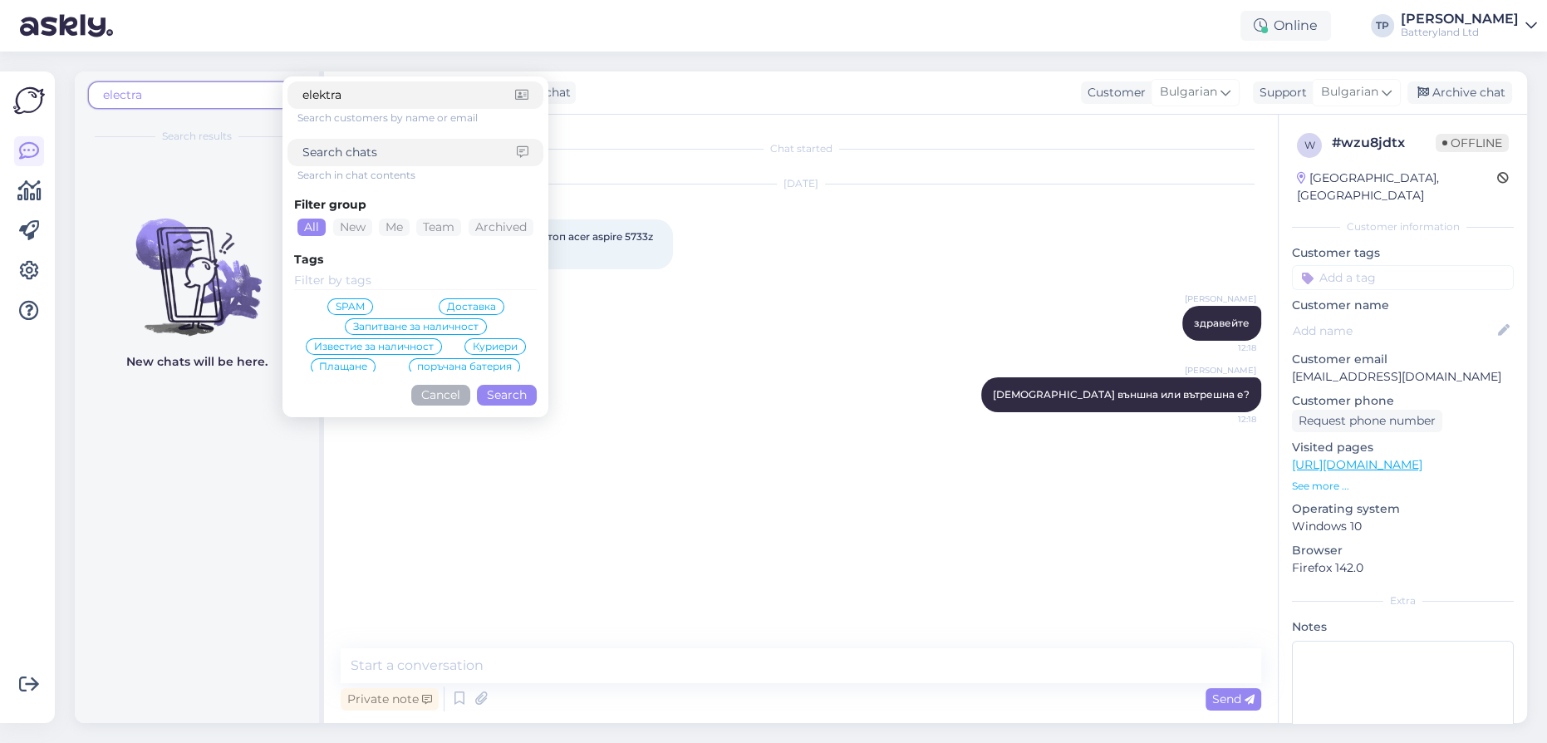
type input "elektra"
click at [507, 396] on button "Search" at bounding box center [507, 395] width 60 height 21
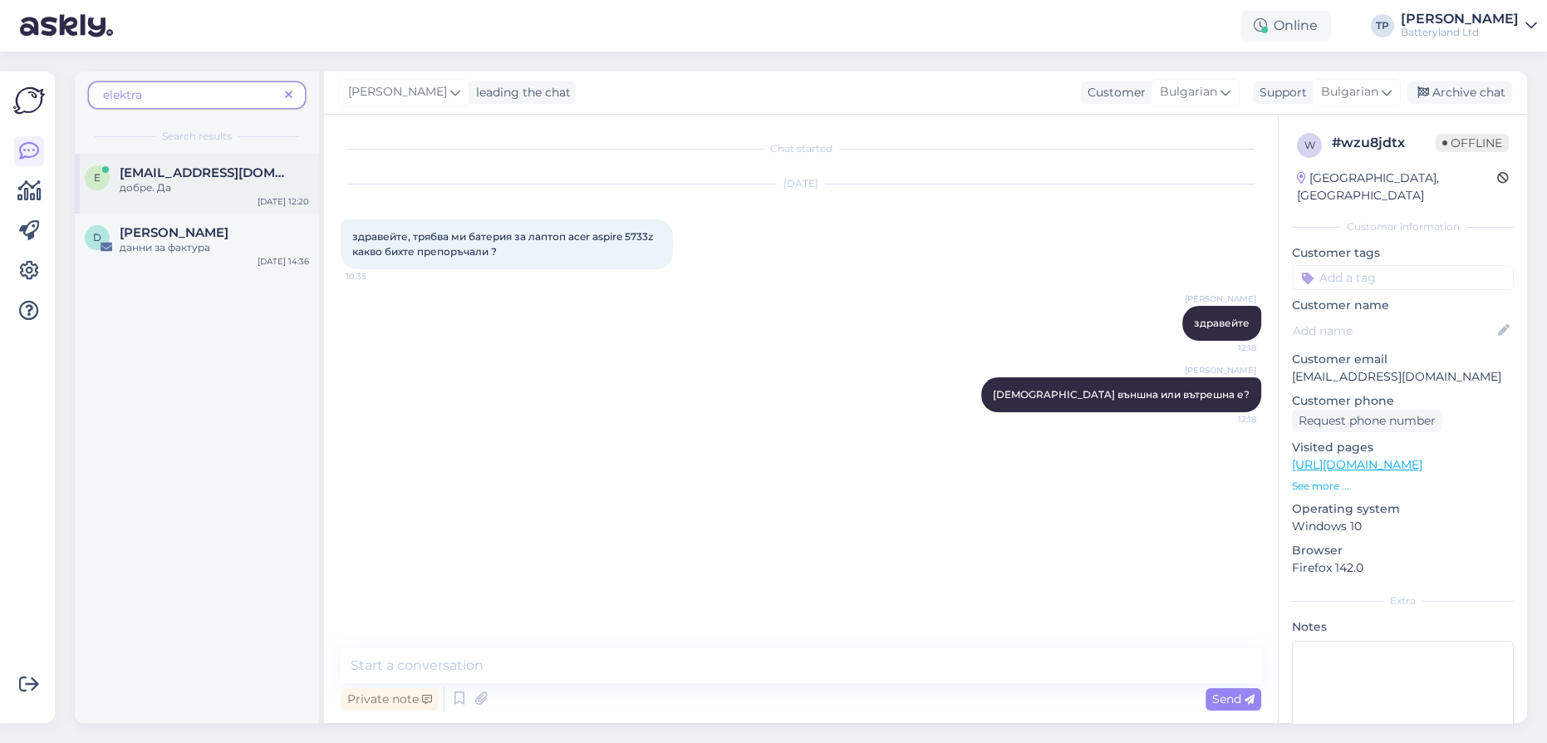
click at [175, 179] on span "[EMAIL_ADDRESS][DOMAIN_NAME]" at bounding box center [206, 172] width 173 height 15
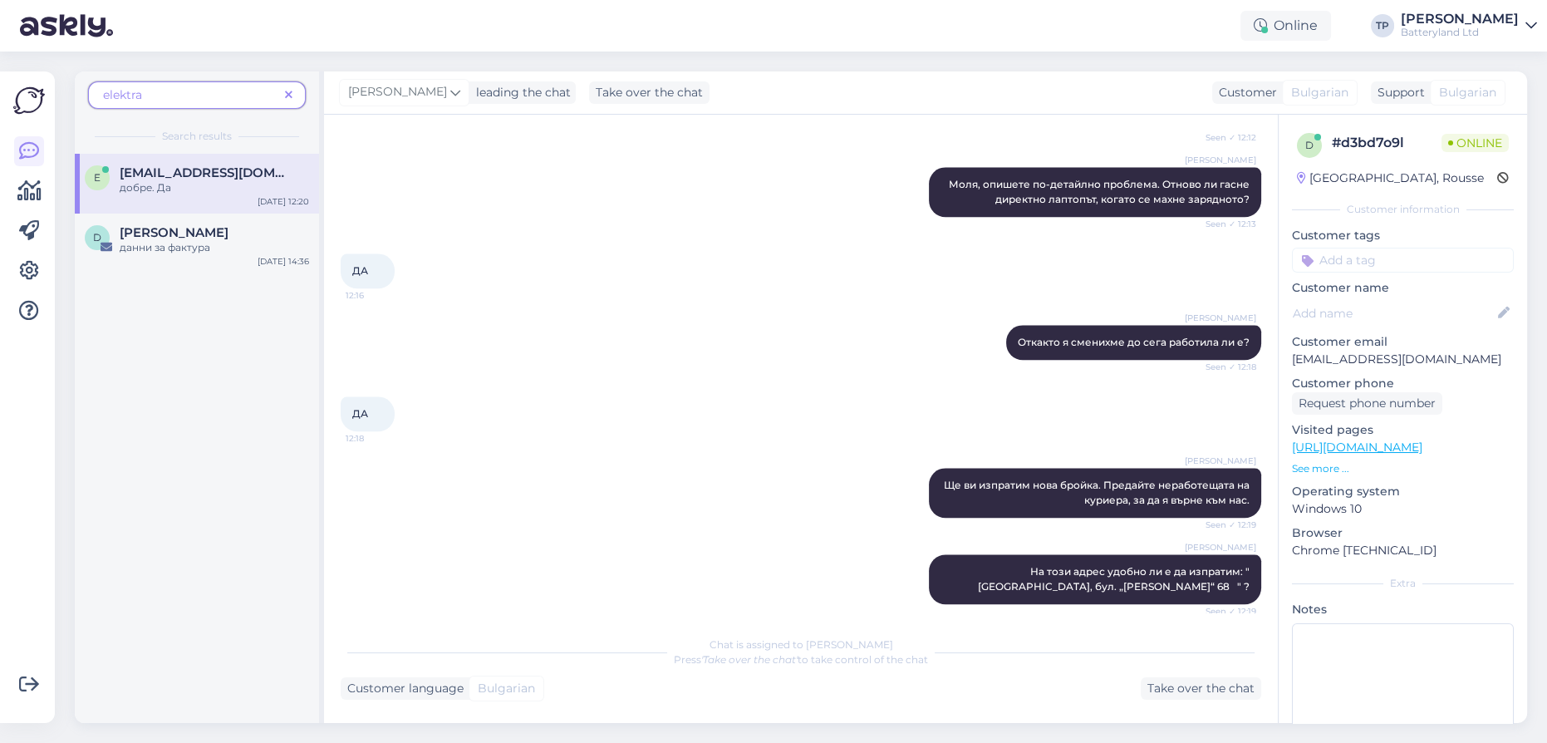
scroll to position [2648, 0]
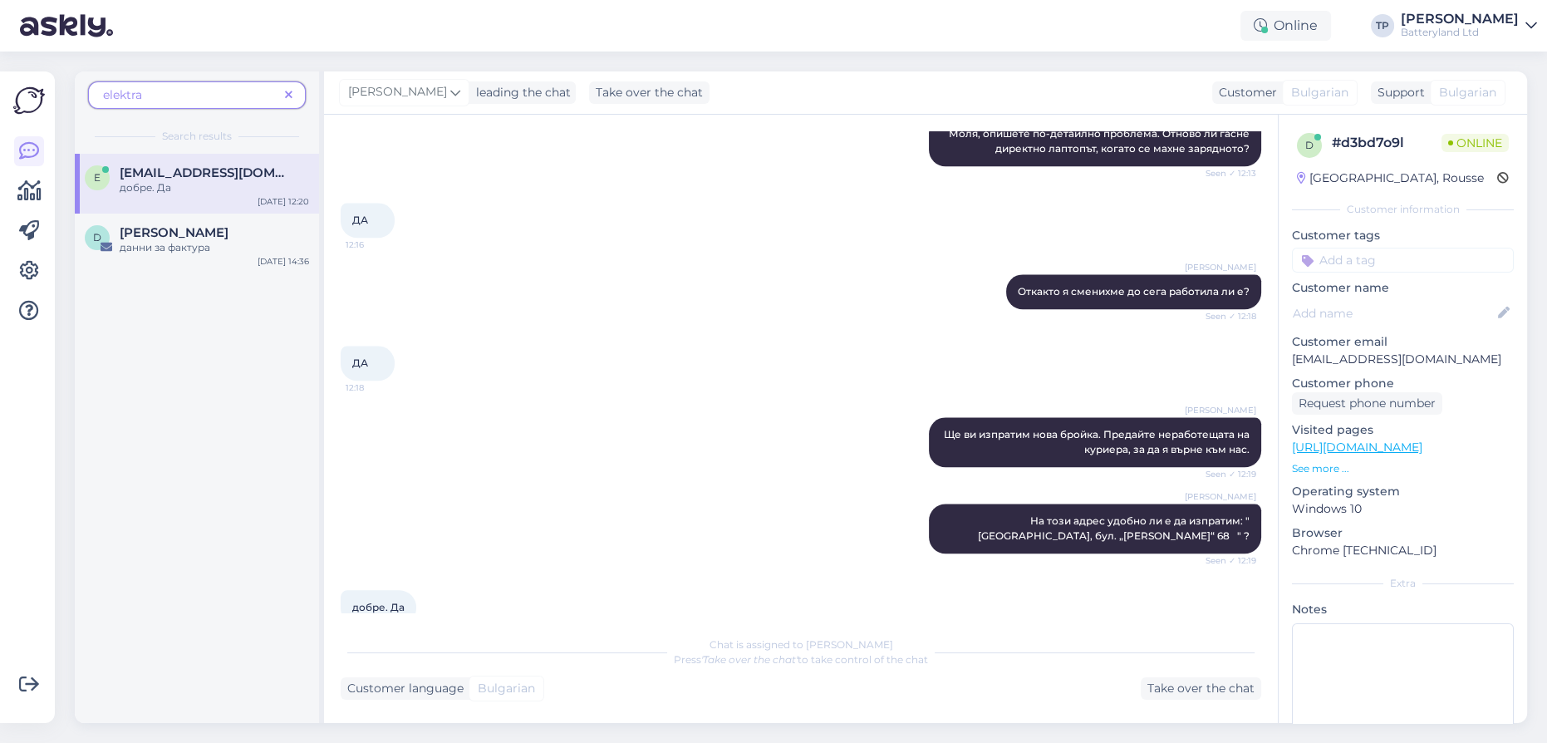
click at [863, 276] on div "[PERSON_NAME] Откакто я сменихме до сега работила ли е? Seen ✓ 12:18" at bounding box center [801, 291] width 921 height 71
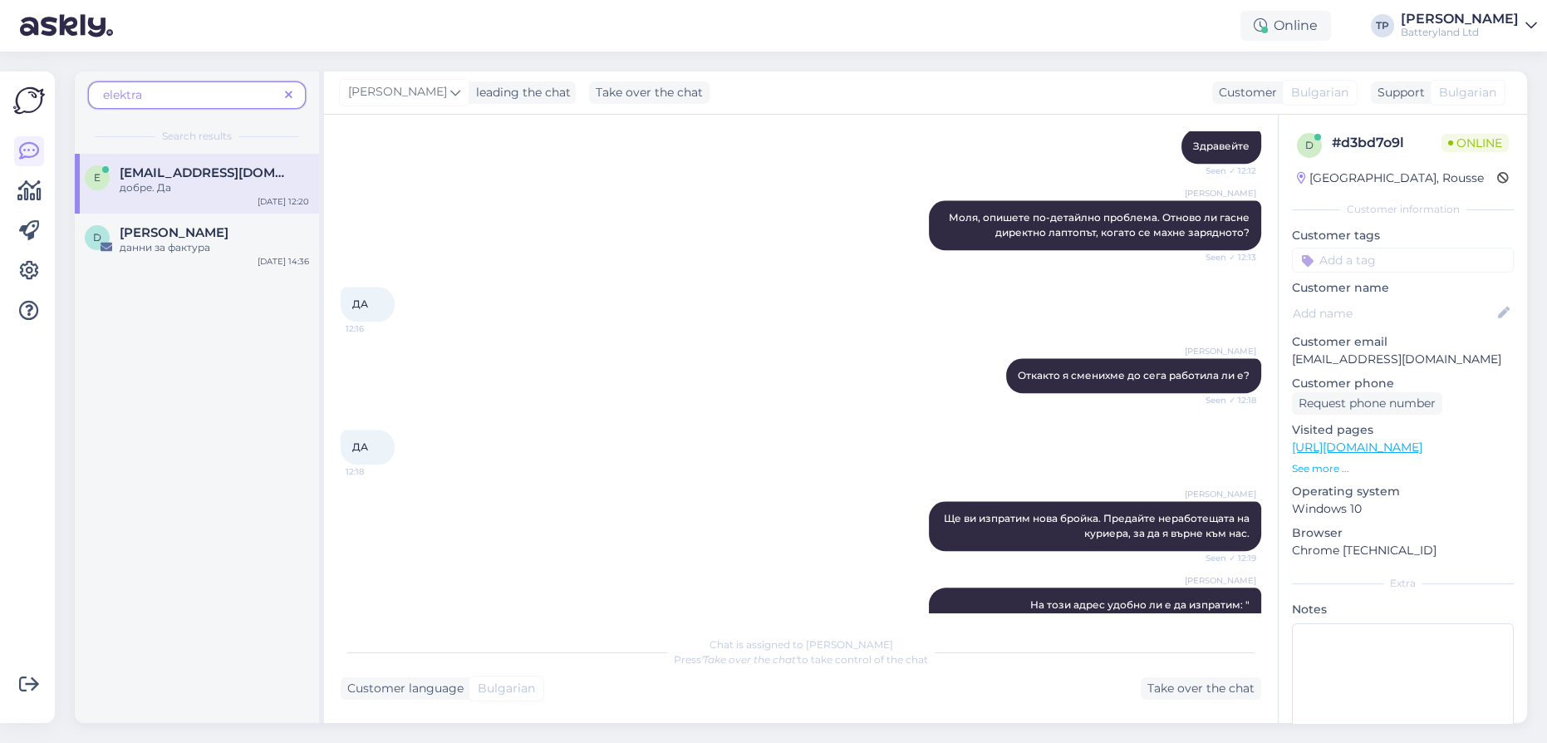
scroll to position [2573, 0]
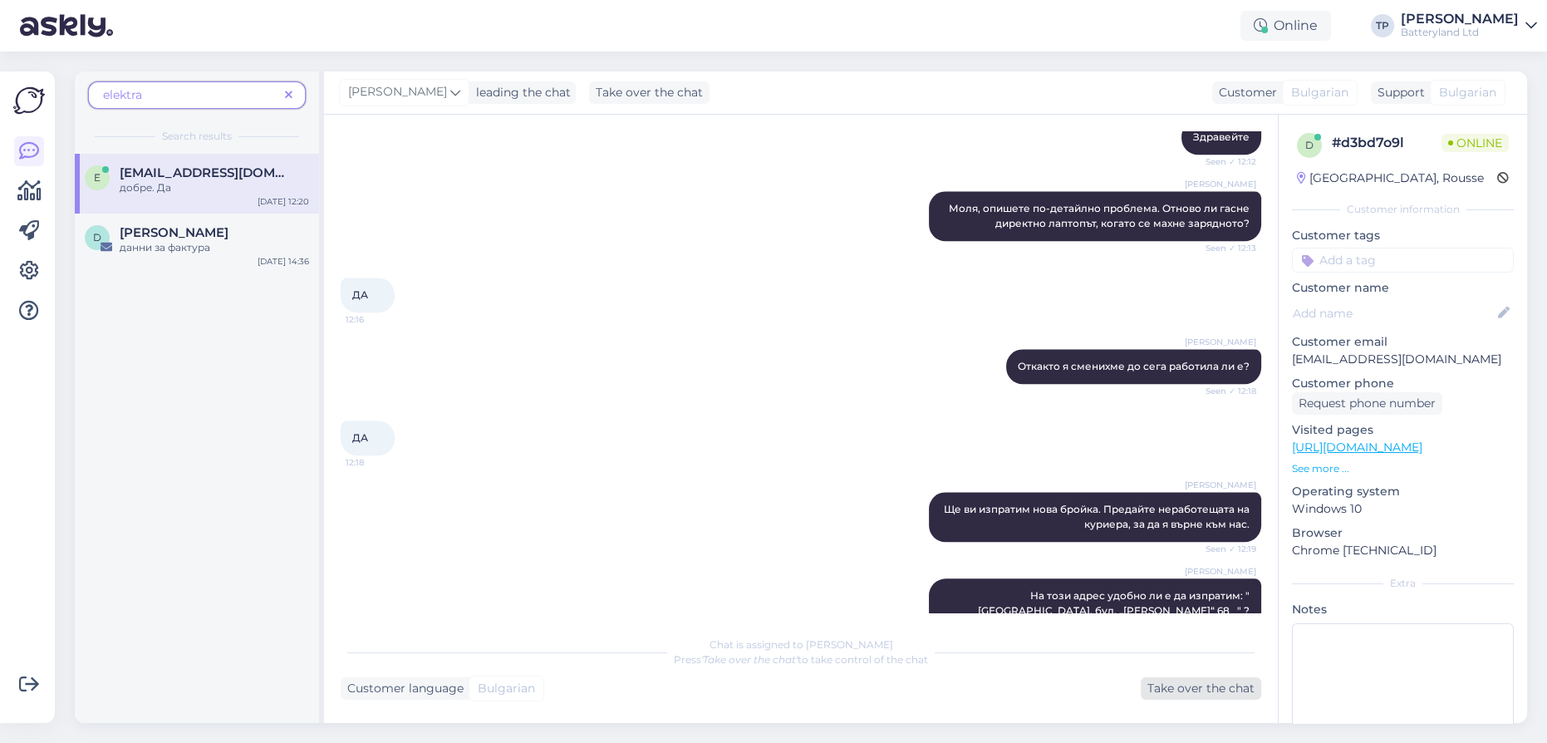
click at [1168, 692] on div "Take over the chat" at bounding box center [1201, 688] width 120 height 22
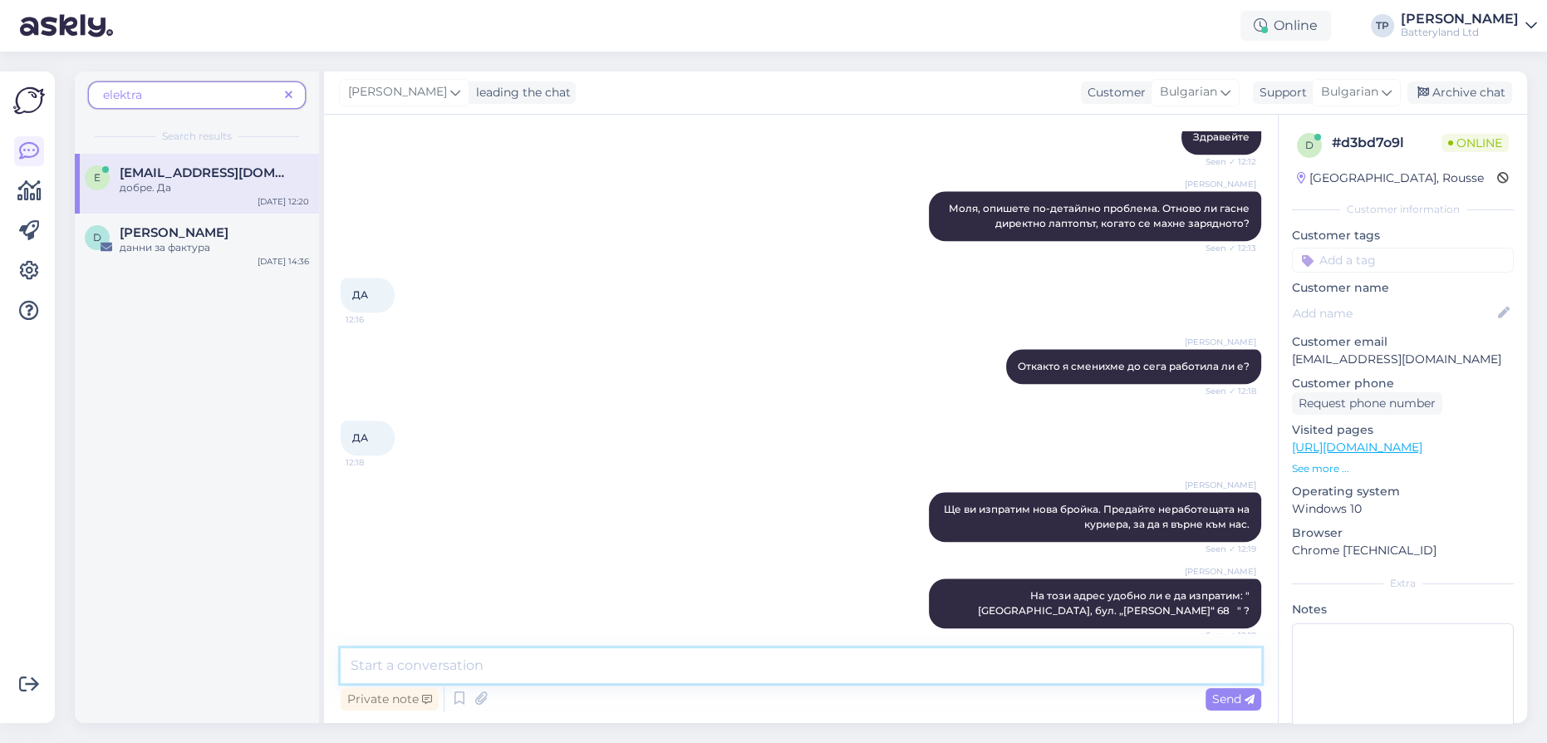
click at [691, 671] on textarea at bounding box center [801, 665] width 921 height 35
type textarea "Z"
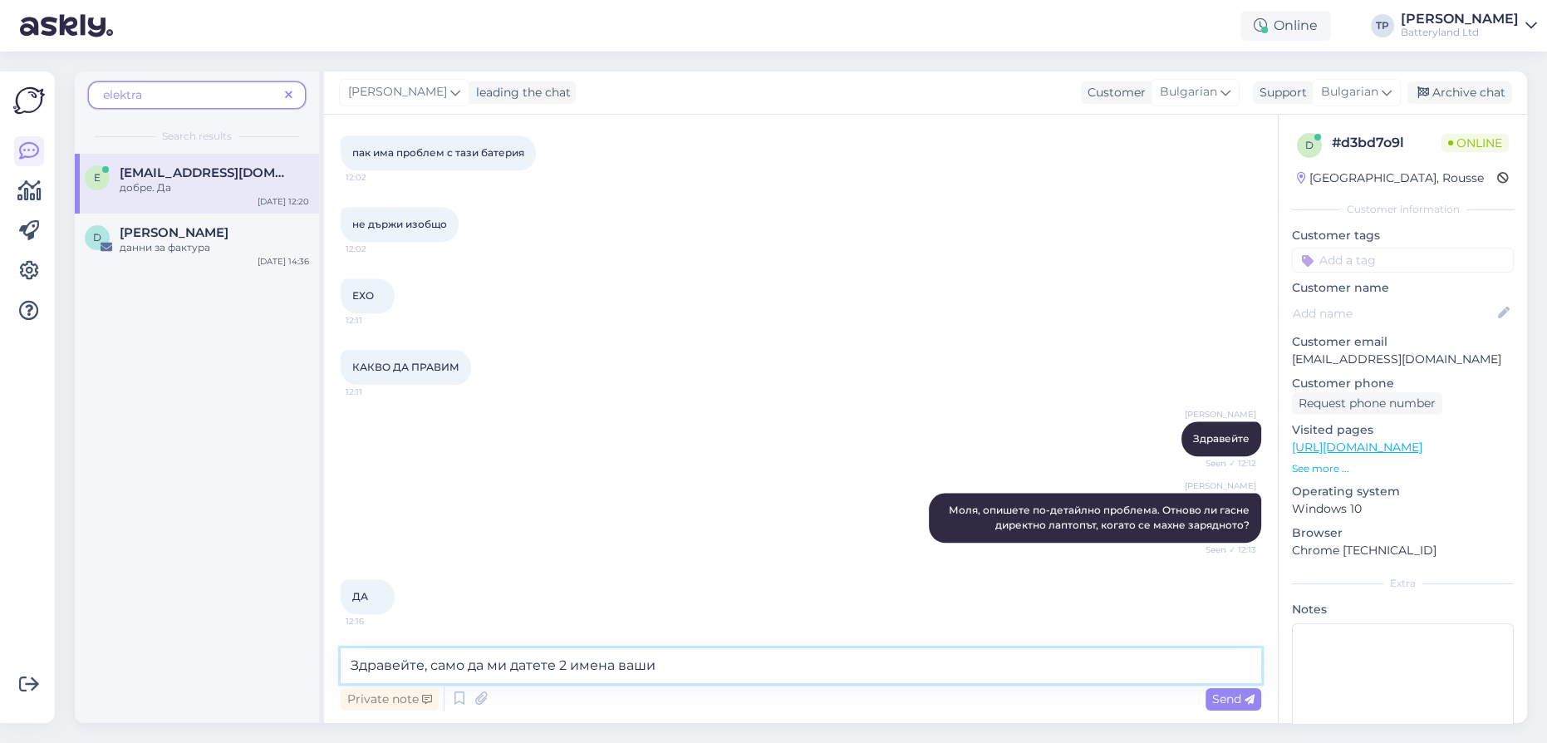
scroll to position [2628, 0]
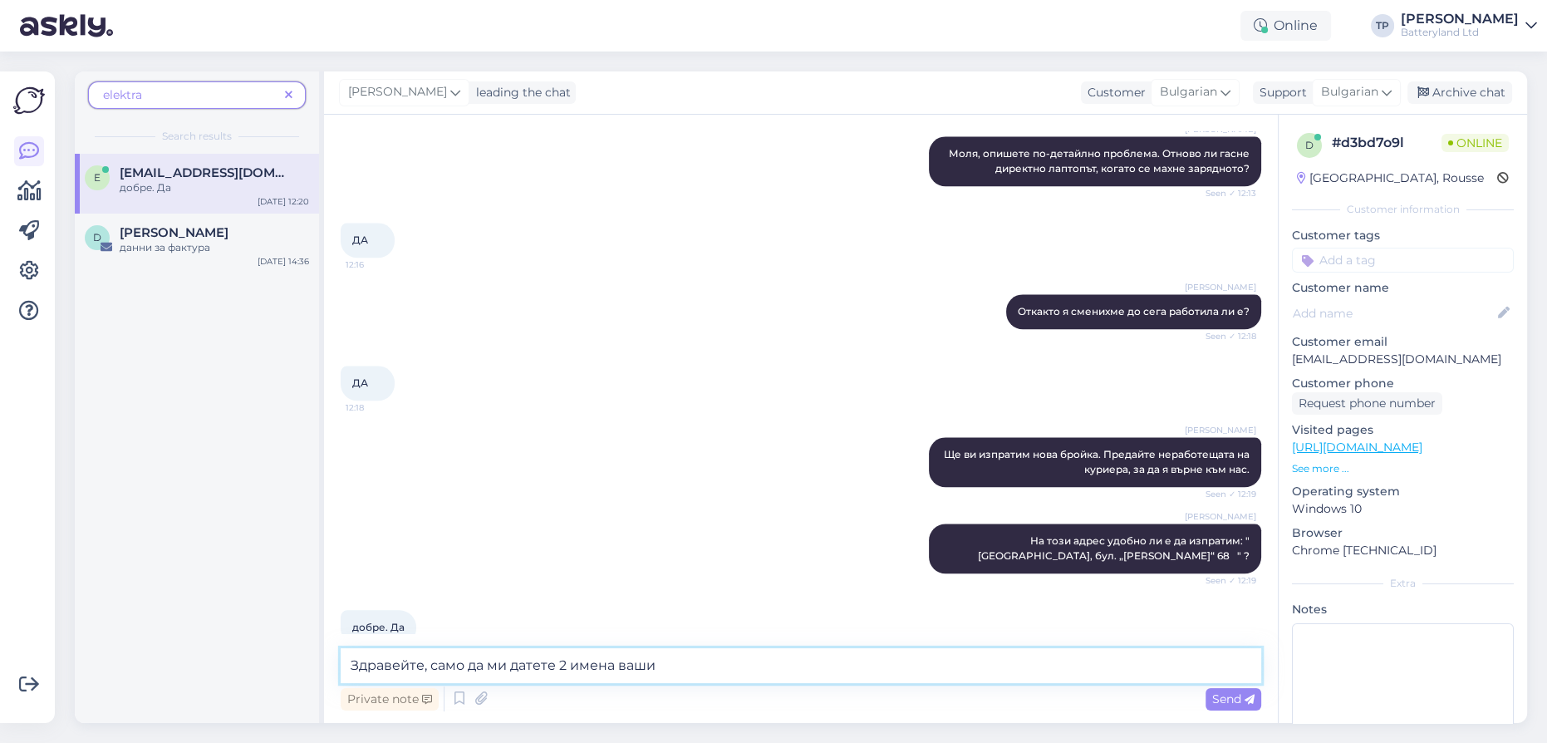
type textarea "Здравейте, само да ми датете 2 имена ваши?"
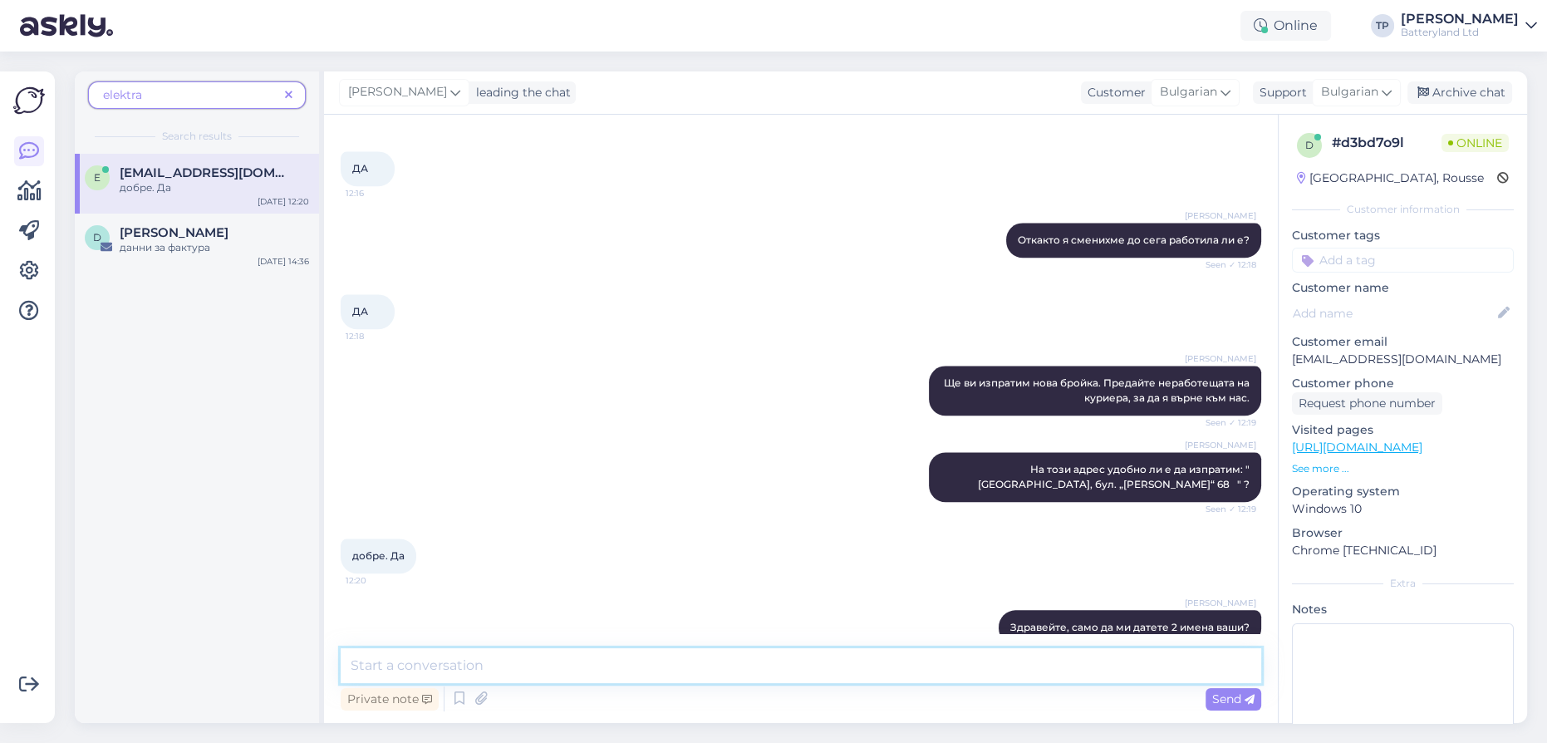
scroll to position [2771, 0]
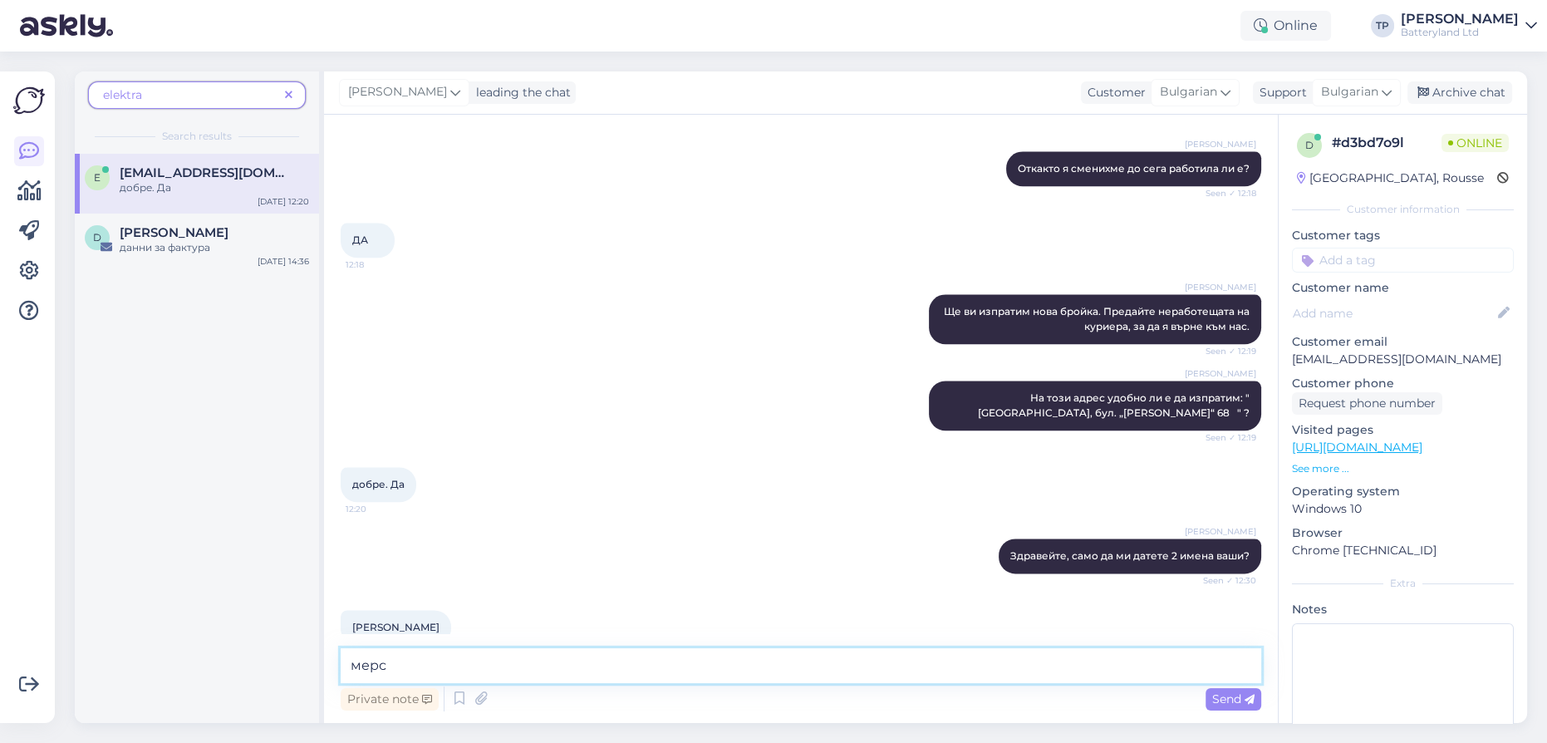
type textarea "мерси"
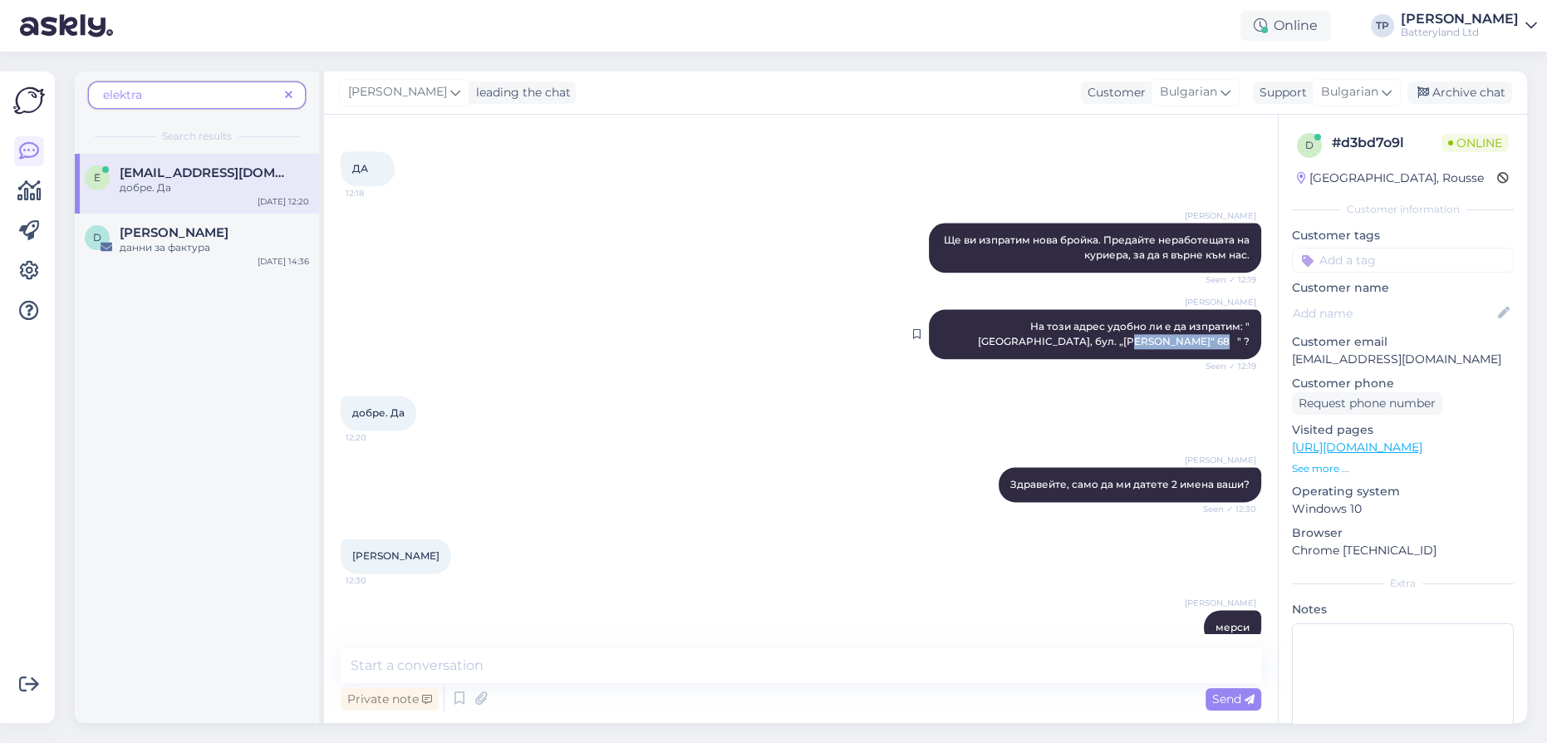
drag, startPoint x: 1131, startPoint y: 312, endPoint x: 1216, endPoint y: 312, distance: 84.8
click at [1216, 320] on span "На този адрес удобно ли е да изпратим: "[GEOGRAPHIC_DATA], бул. „[PERSON_NAME]“…" at bounding box center [1114, 333] width 272 height 27
copy span "[PERSON_NAME]“ 68"
